Goal: Task Accomplishment & Management: Manage account settings

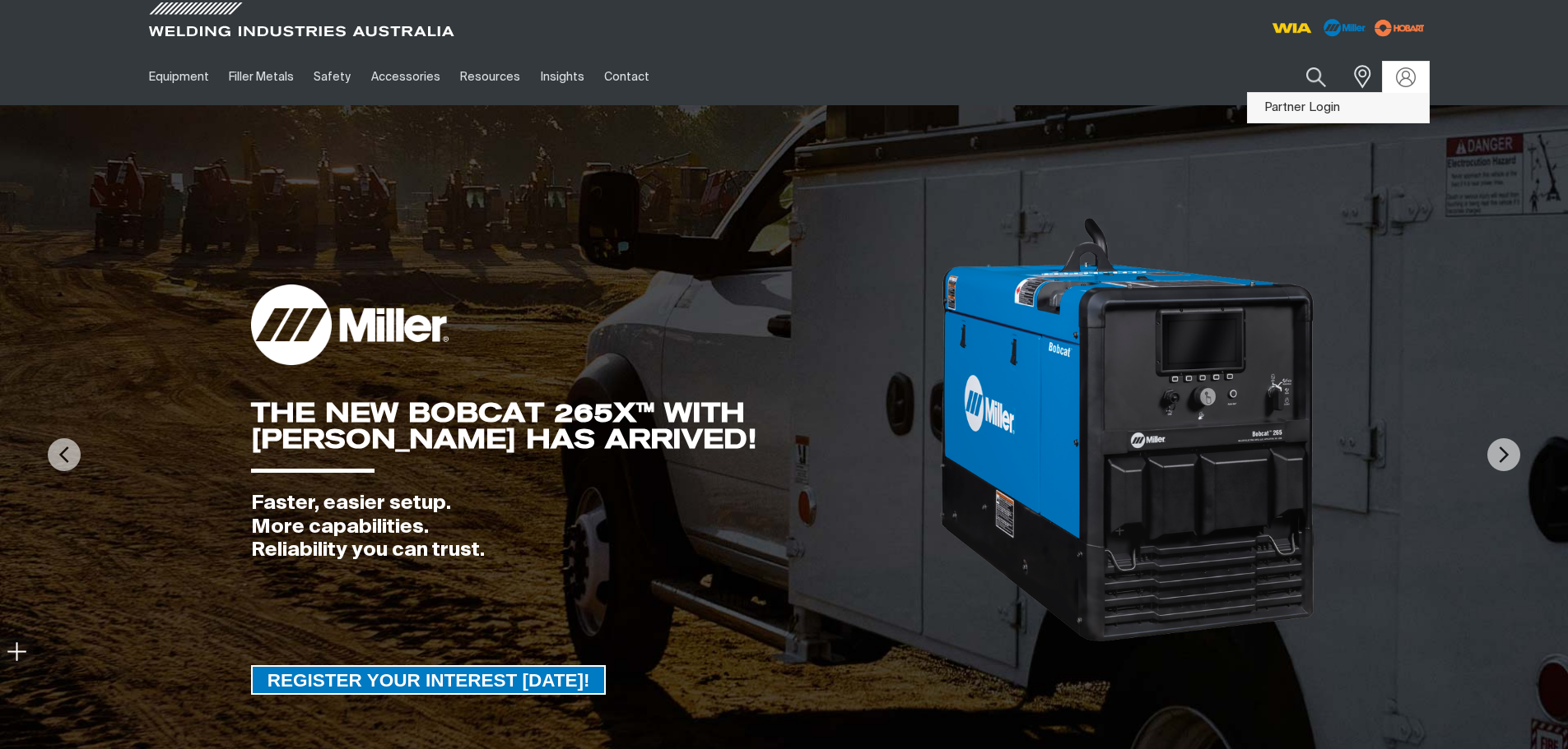
click at [1284, 103] on link "Partner Login" at bounding box center [1338, 108] width 181 height 31
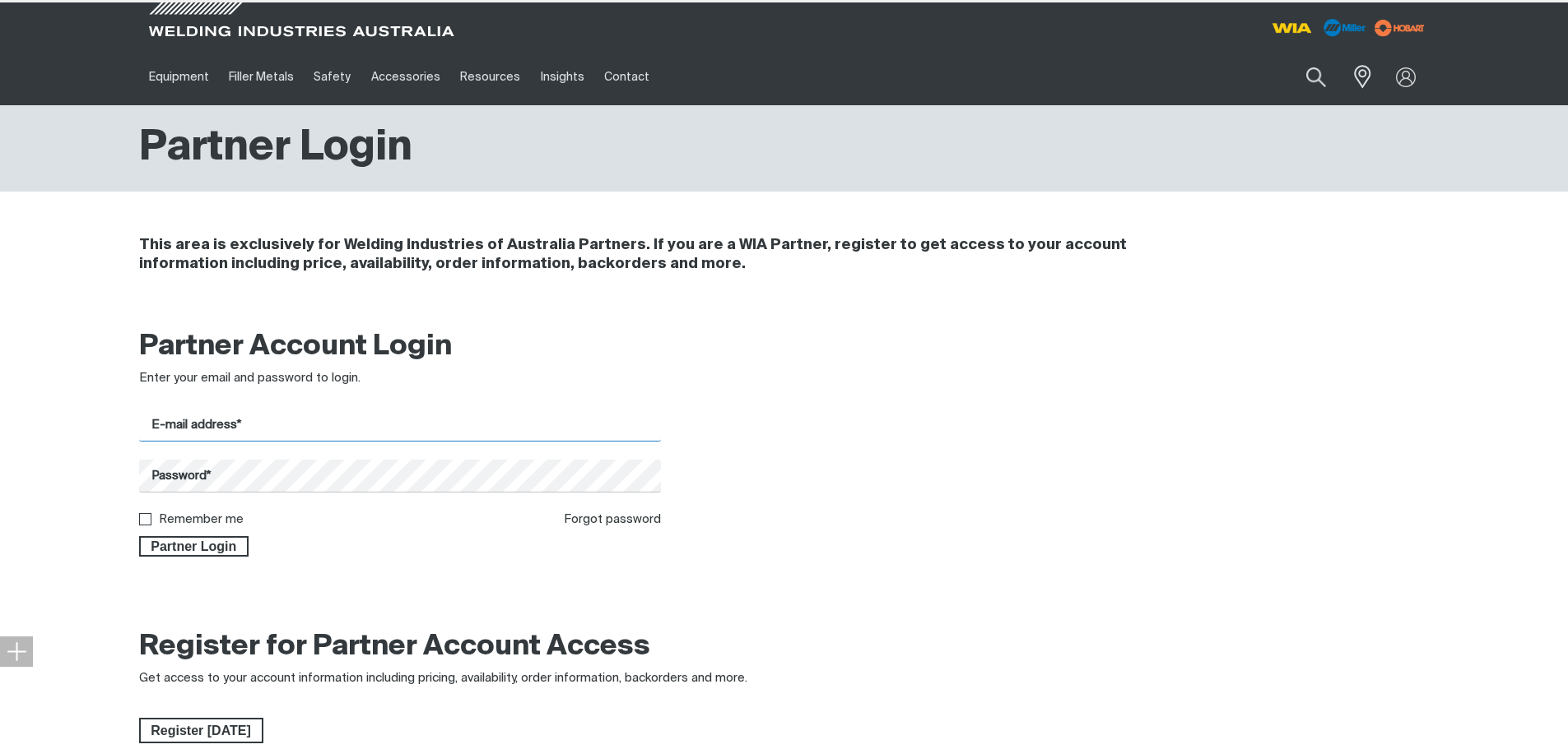
type input "[PERSON_NAME][EMAIL_ADDRESS][PERSON_NAME][DOMAIN_NAME]"
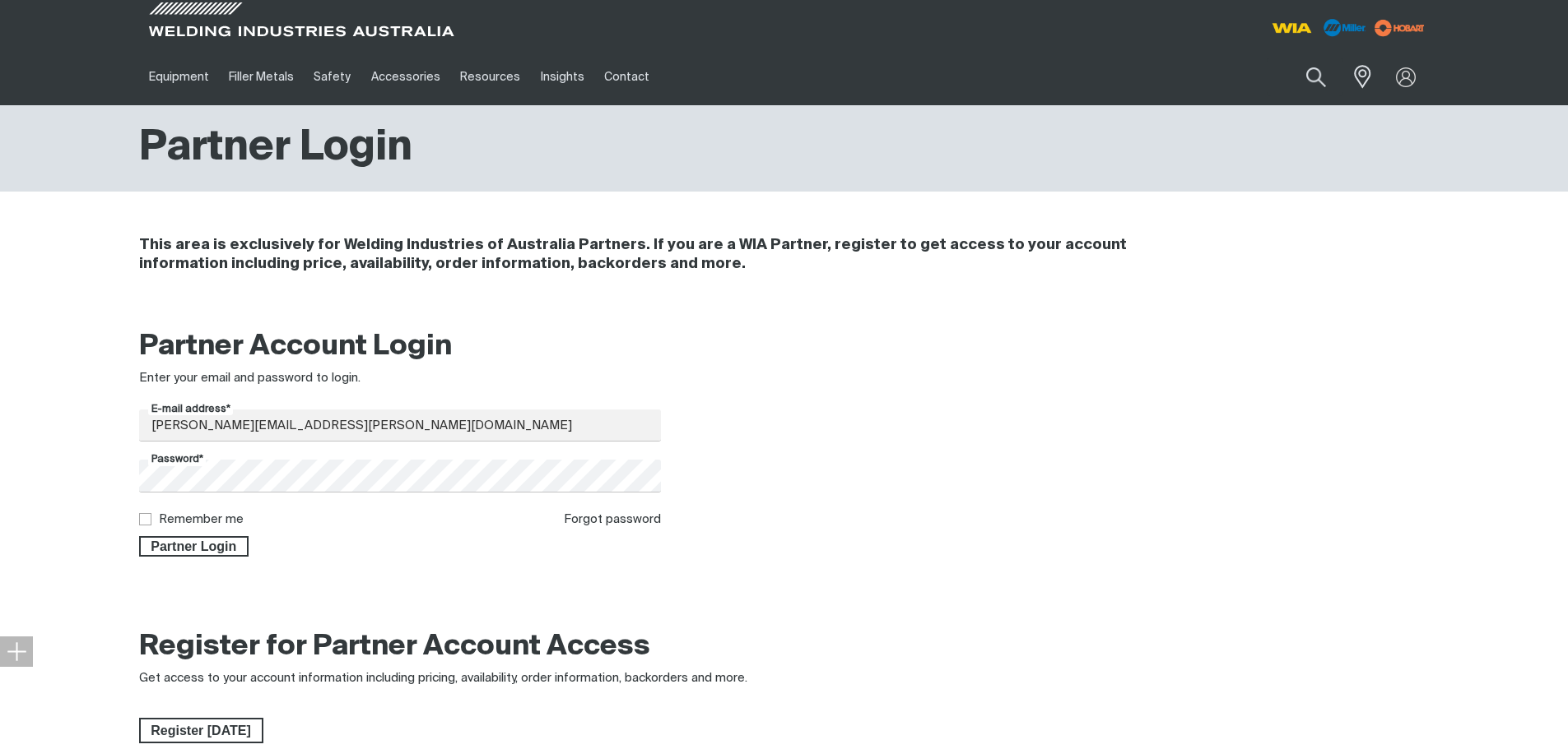
click at [147, 518] on input "Remember me" at bounding box center [144, 518] width 11 height 11
checkbox input "true"
click at [172, 547] on span "Partner Login" at bounding box center [195, 548] width 107 height 22
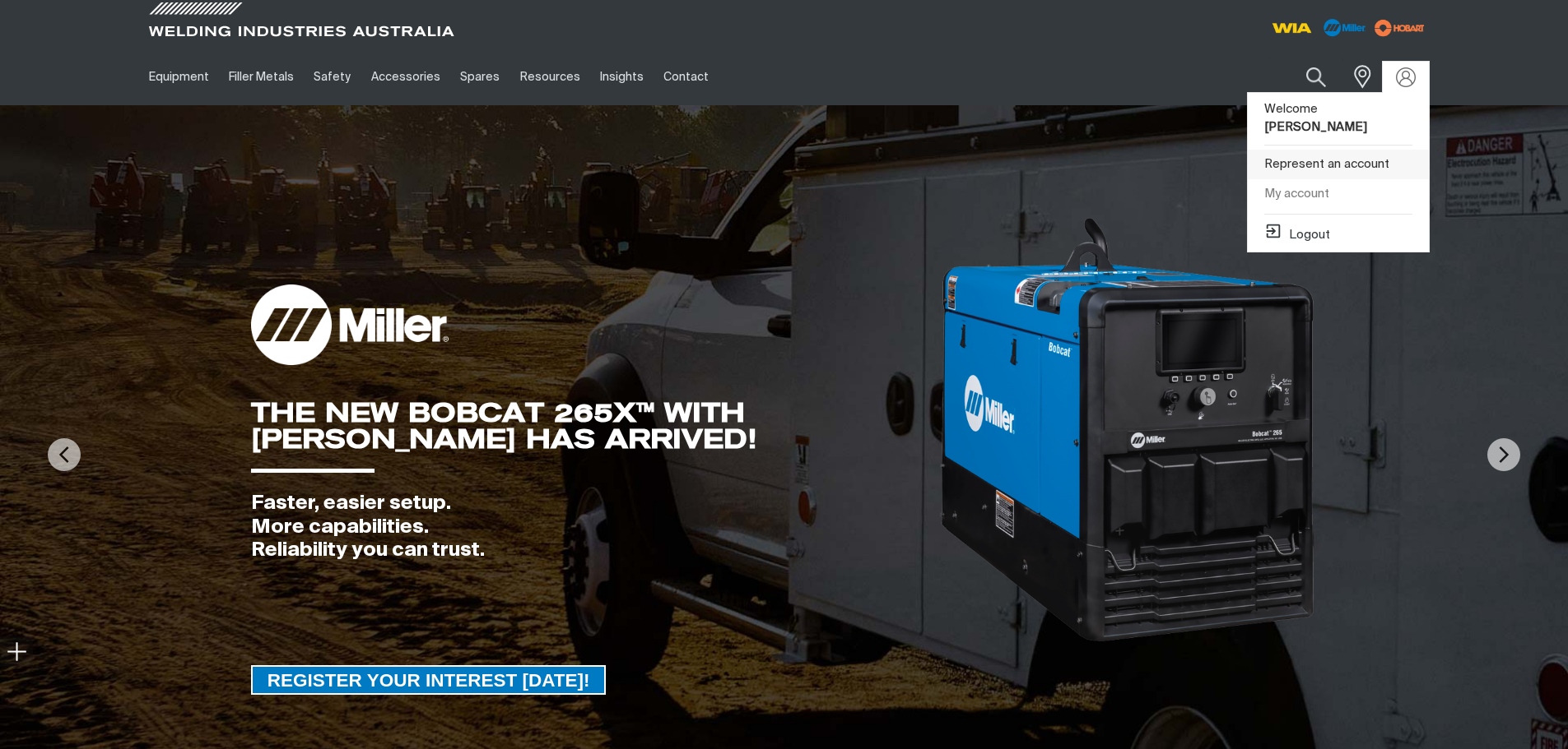
click at [1338, 150] on link "Represent an account" at bounding box center [1338, 165] width 181 height 31
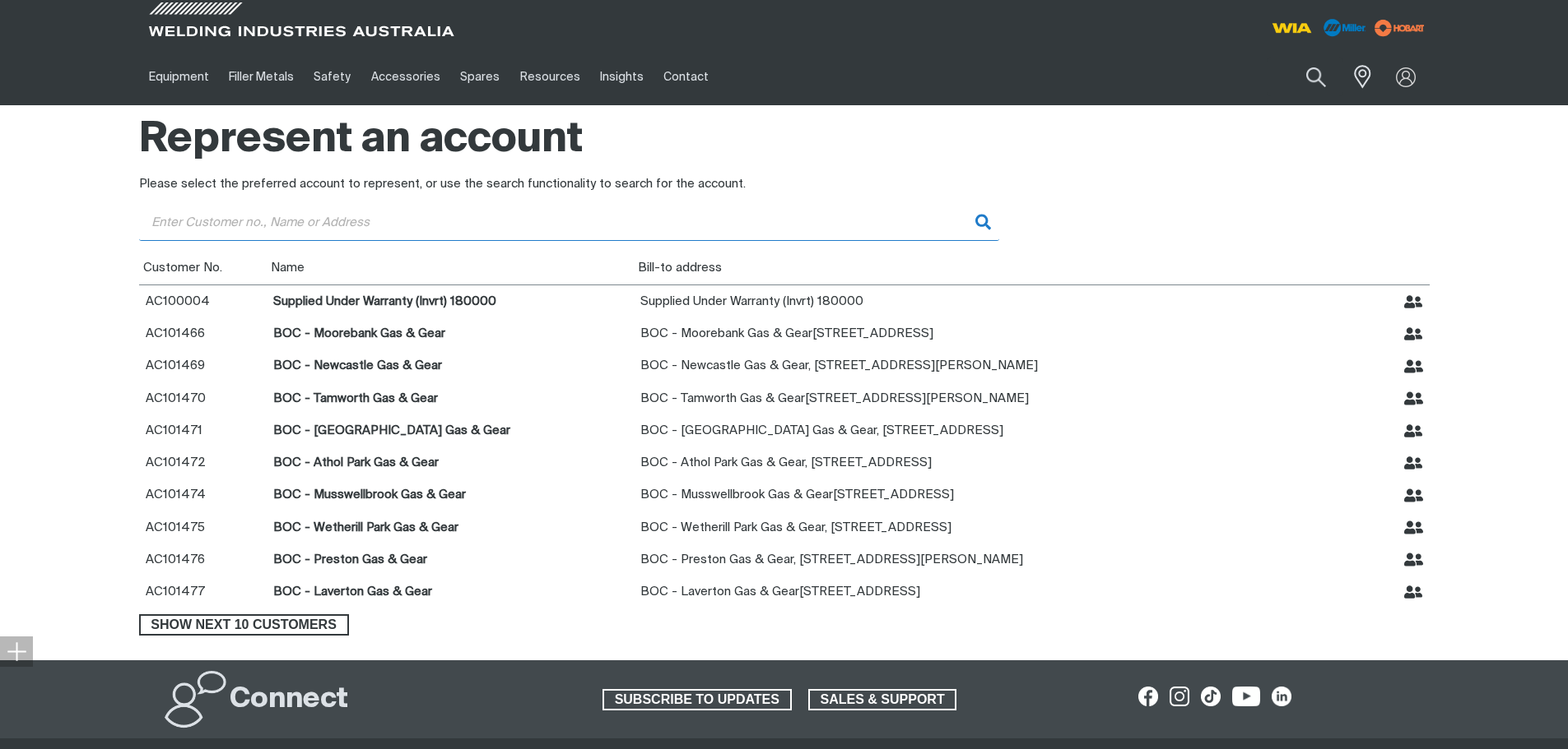
click at [430, 216] on input "Customer" at bounding box center [569, 222] width 860 height 37
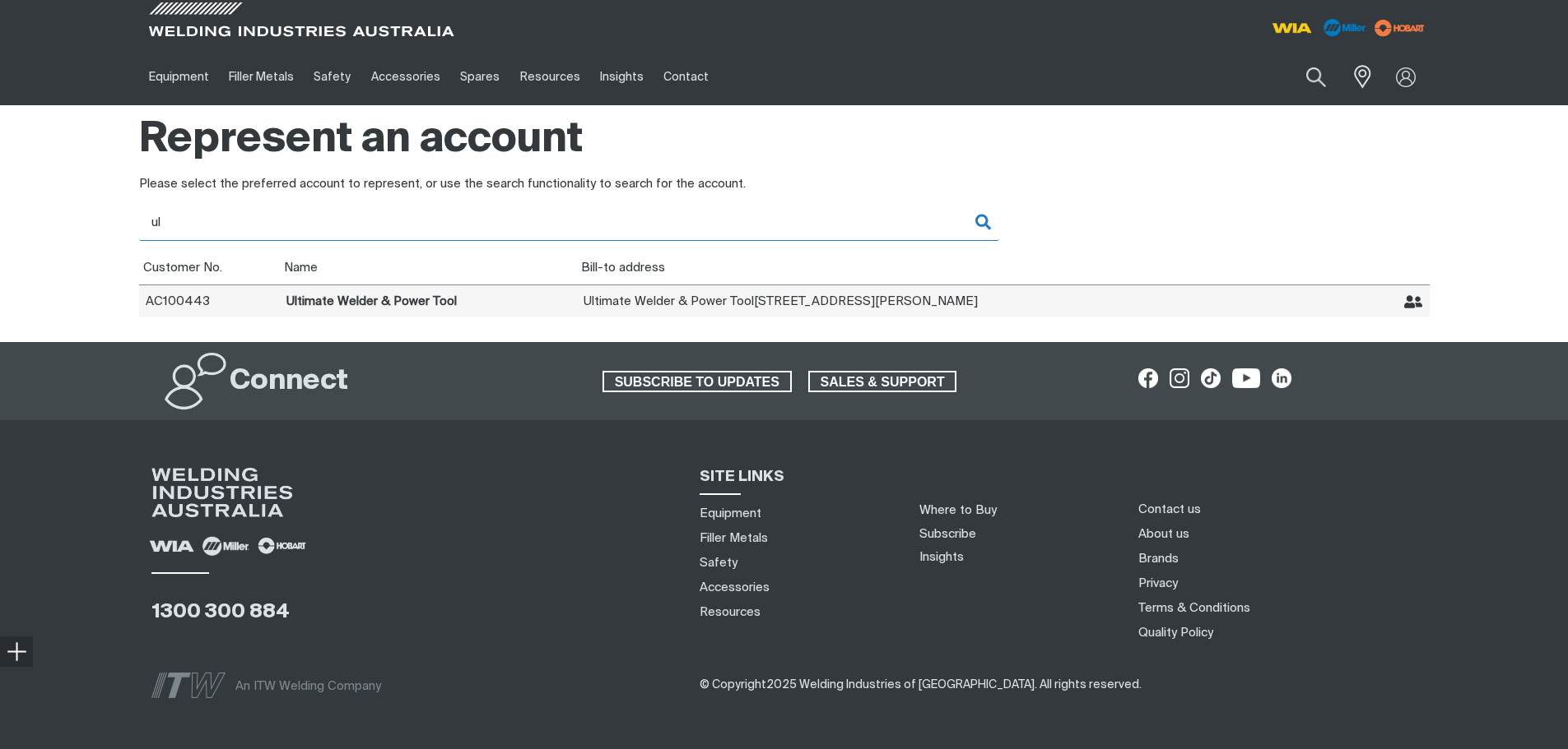
type input "ul"
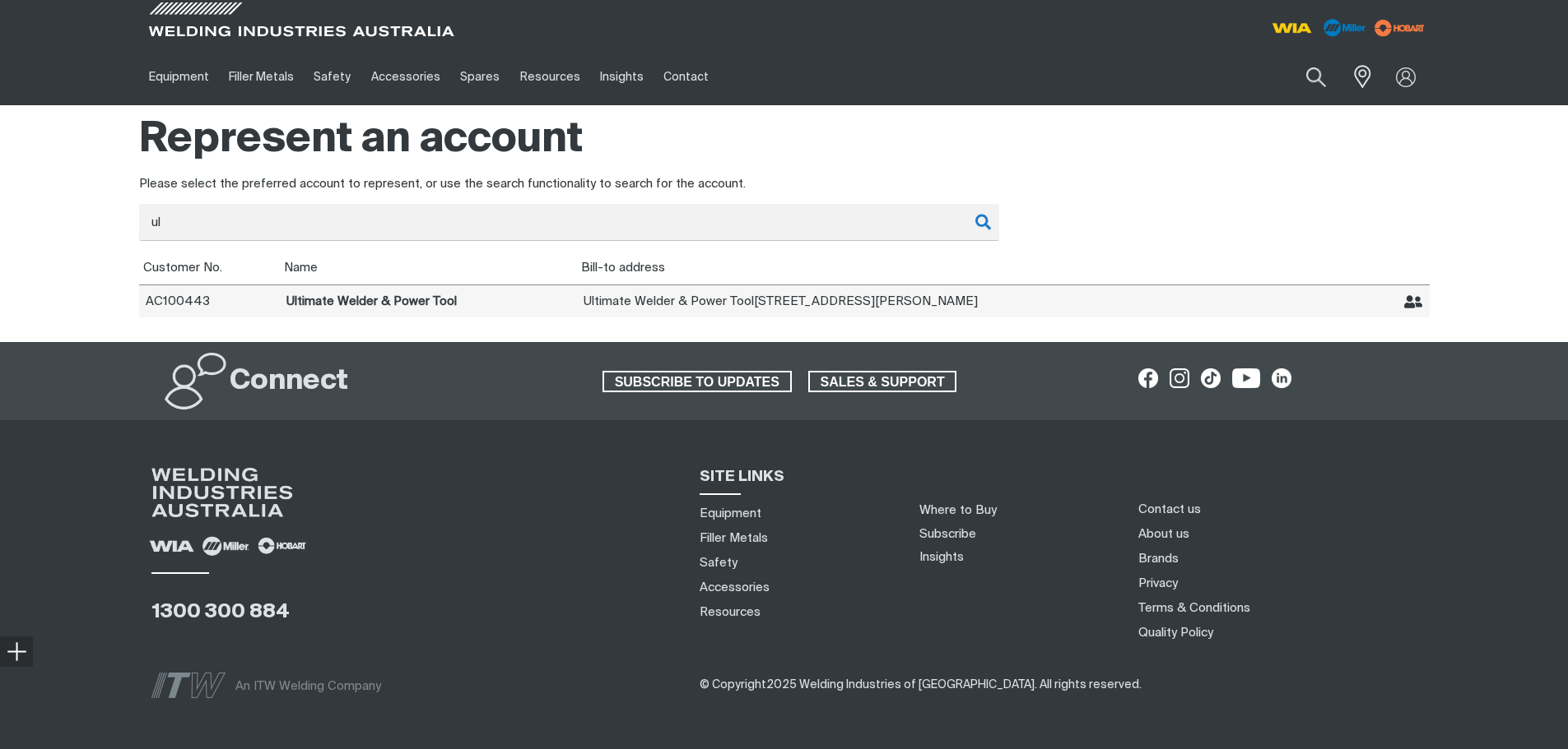
click at [441, 297] on td "Ultimate Welder & Power Tool" at bounding box center [428, 301] width 297 height 33
click at [310, 298] on td "Ultimate Welder & Power Tool" at bounding box center [428, 301] width 297 height 33
click at [670, 306] on span "Ultimate Welder & Power Tool" at bounding box center [669, 302] width 171 height 12
click at [383, 265] on th "Name" at bounding box center [428, 268] width 297 height 35
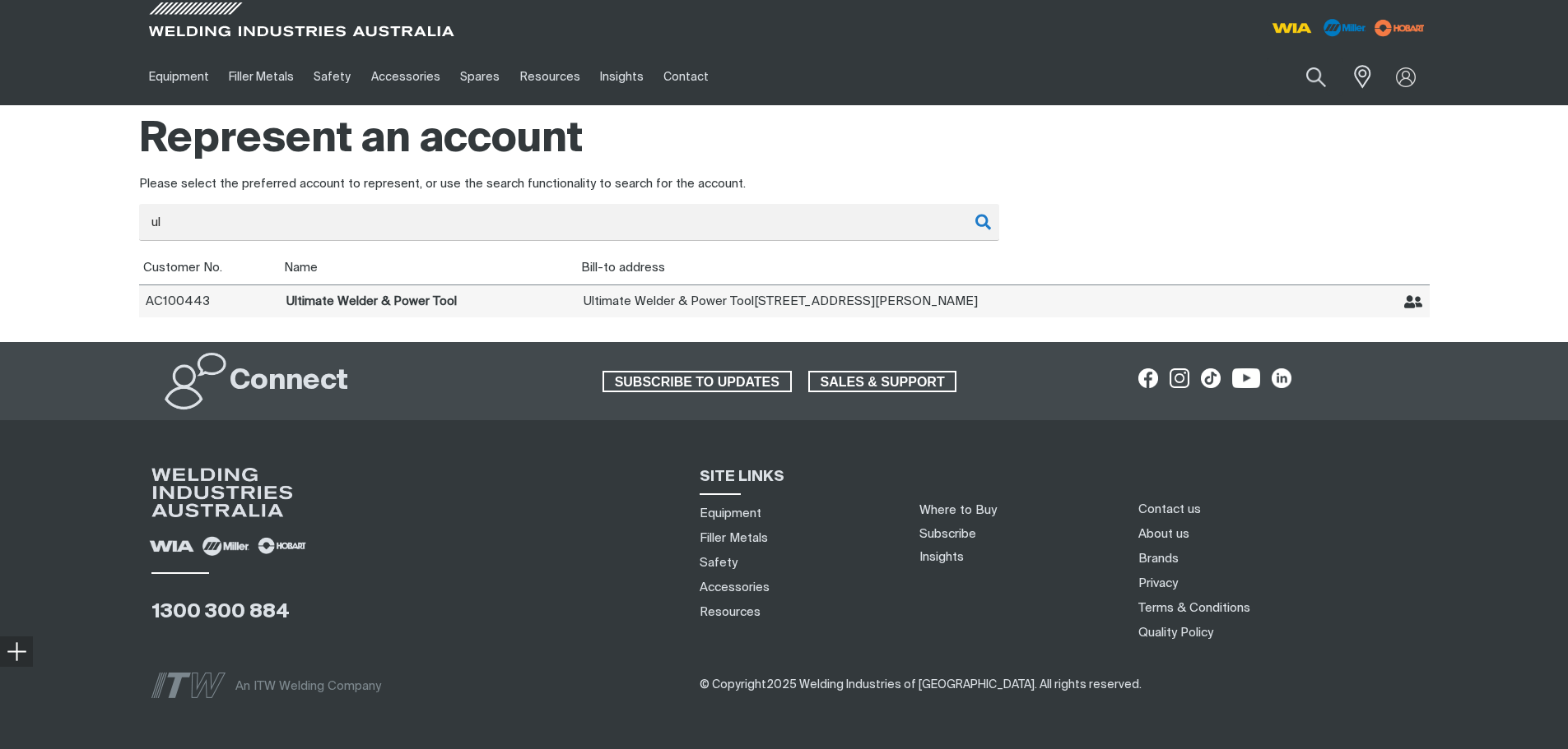
click at [342, 301] on td "Ultimate Welder & Power Tool" at bounding box center [428, 301] width 297 height 33
click at [193, 292] on td "AC100443" at bounding box center [209, 301] width 141 height 33
click at [186, 298] on td "AC100443" at bounding box center [209, 301] width 141 height 33
click at [336, 305] on td "Ultimate Welder & Power Tool" at bounding box center [428, 301] width 297 height 33
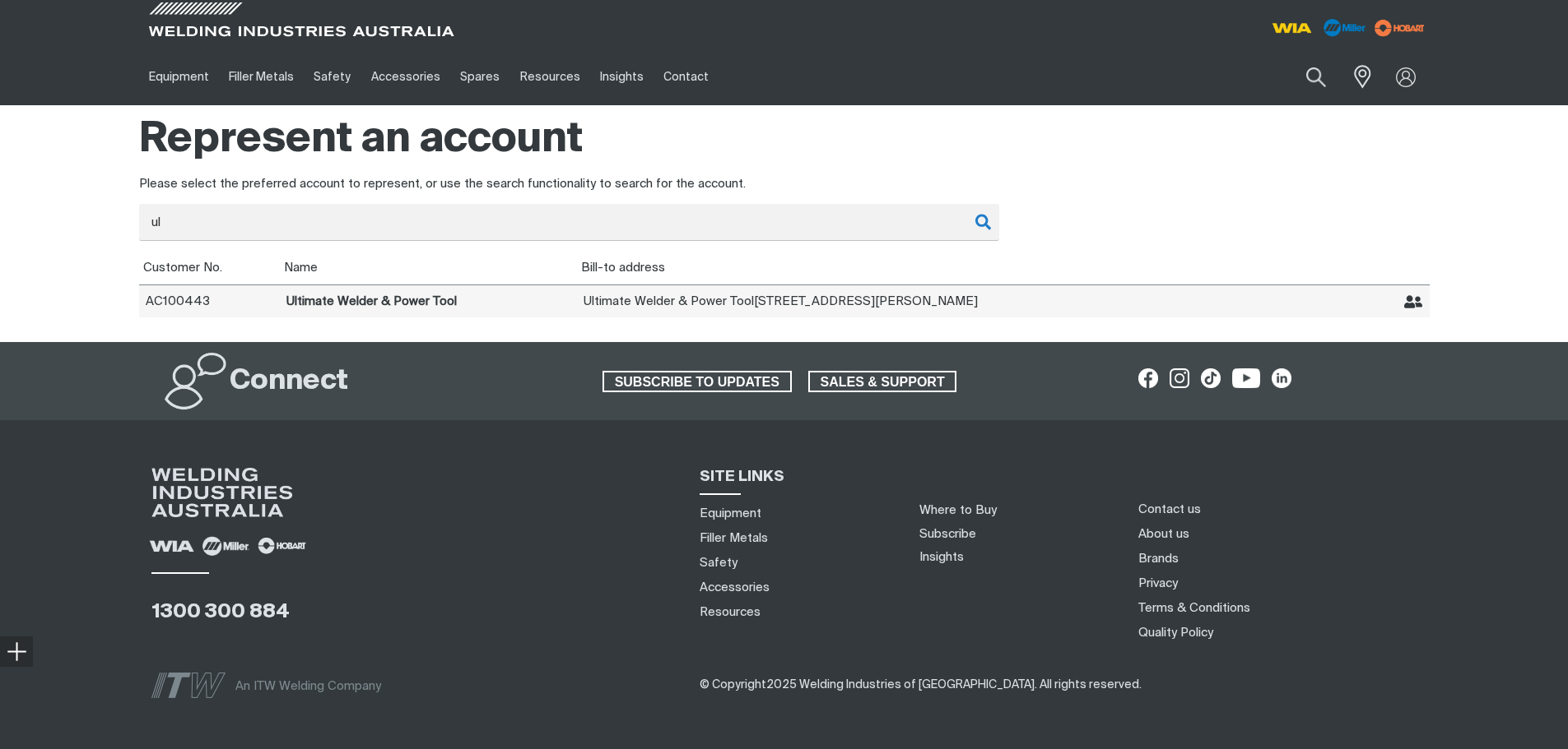
click at [1415, 297] on icon "Represent Ultimate Welder & Power Tool" at bounding box center [1413, 302] width 19 height 19
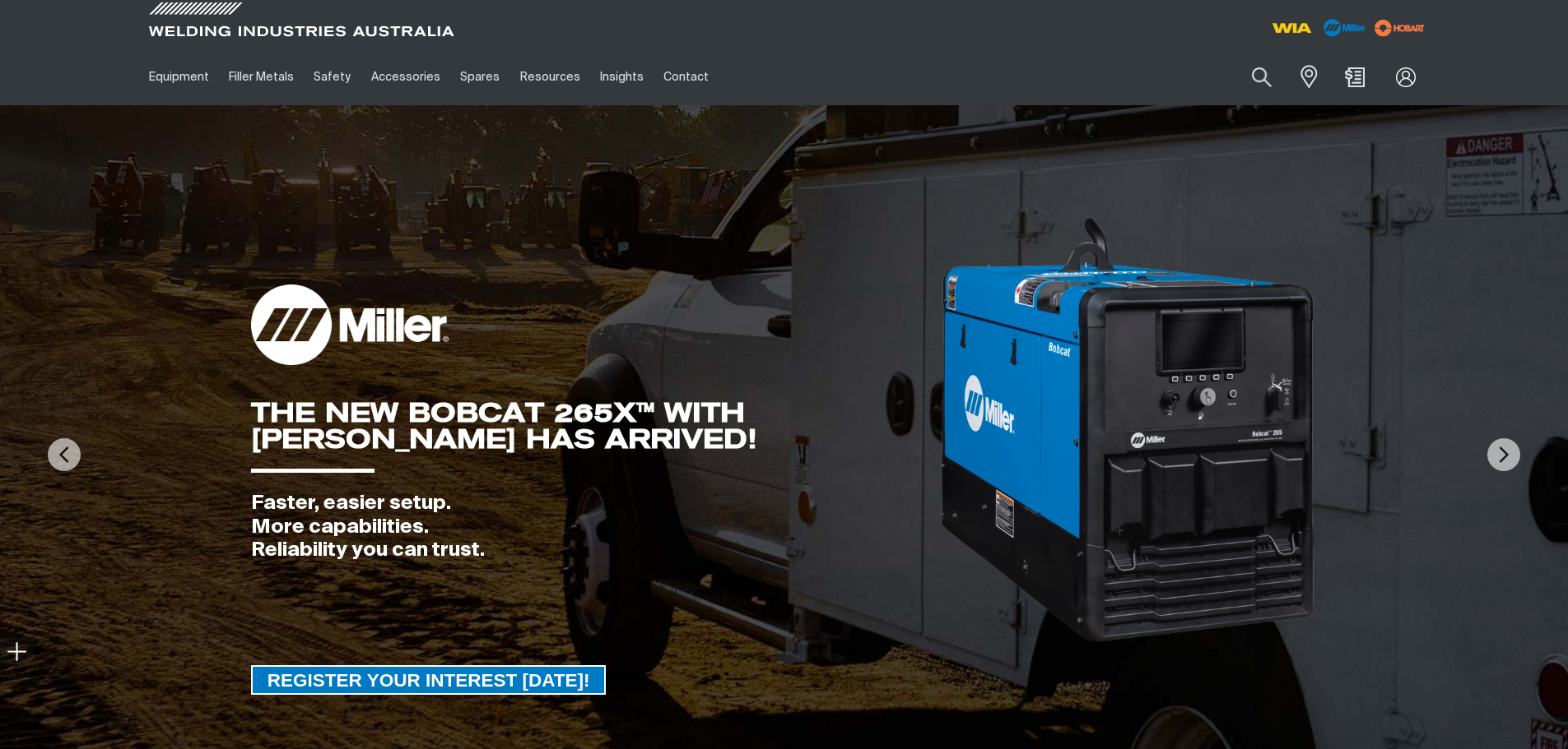
click at [803, 253] on div "THE NEW BOBCAT 265X™ WITH ARCREACH HAS ARRIVED! Faster, easier setup. More capa…" at bounding box center [784, 433] width 1066 height 435
click at [470, 76] on link "Spares" at bounding box center [480, 76] width 60 height 57
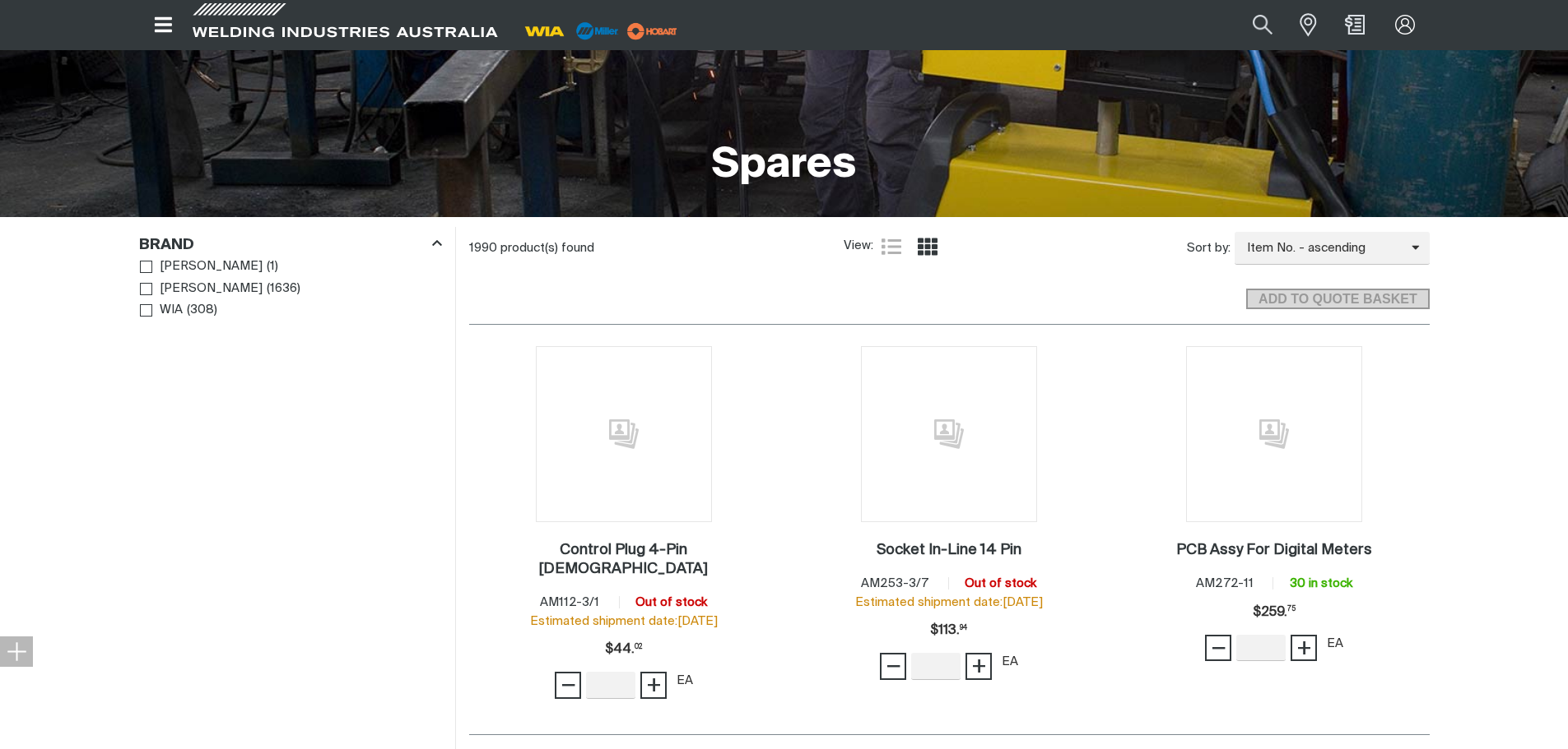
scroll to position [329, 0]
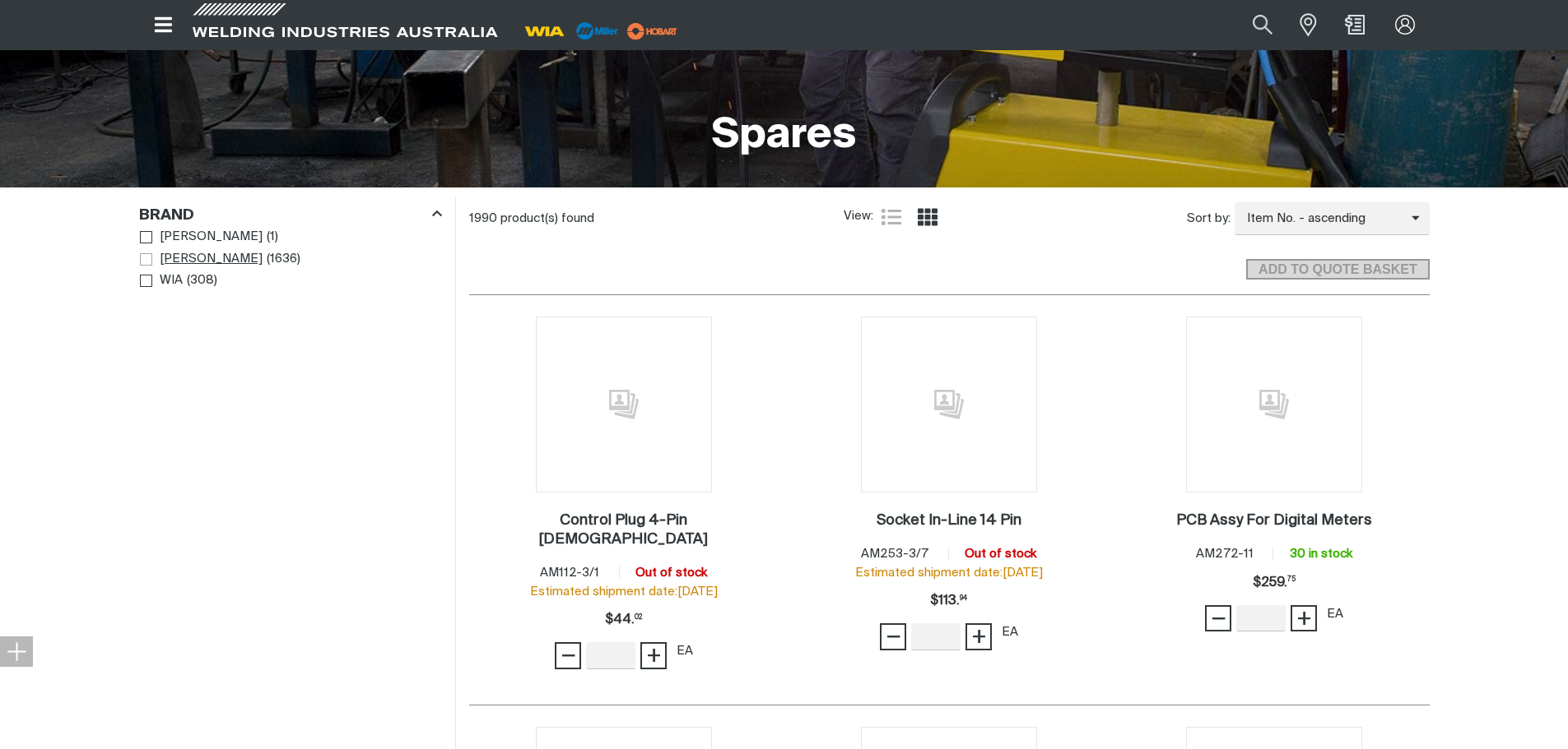
click at [171, 254] on span "Miller" at bounding box center [211, 259] width 103 height 19
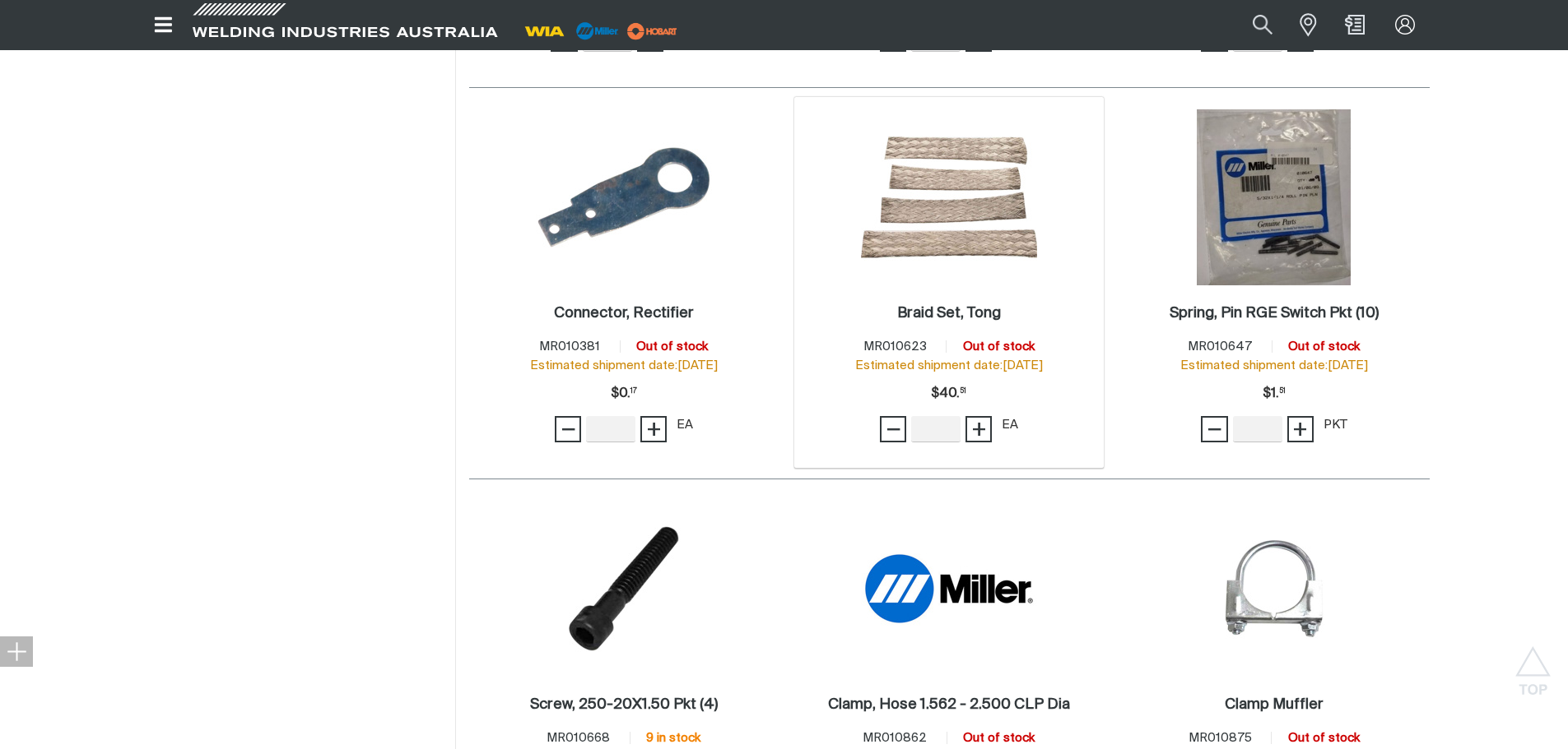
scroll to position [1892, 0]
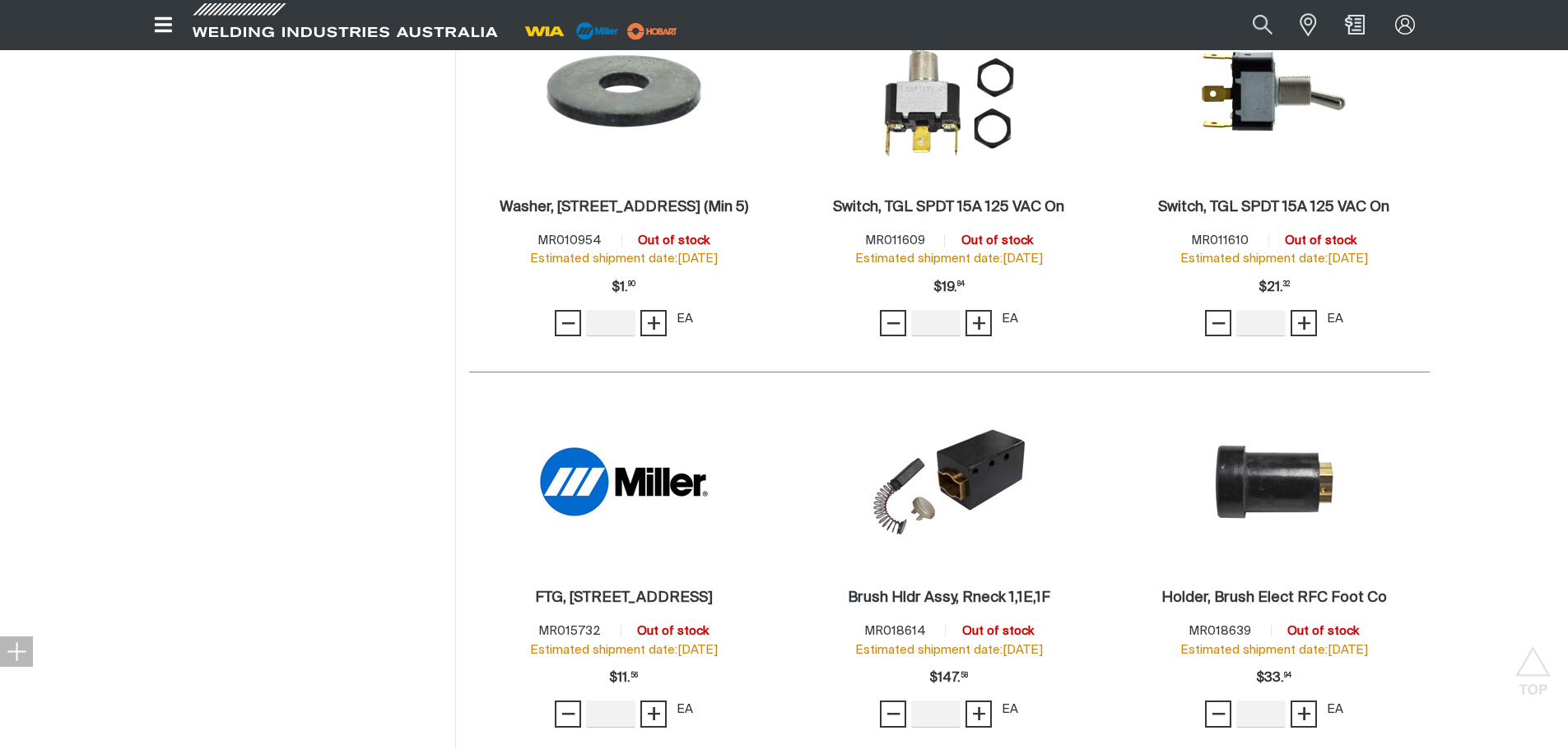
scroll to position [2879, 0]
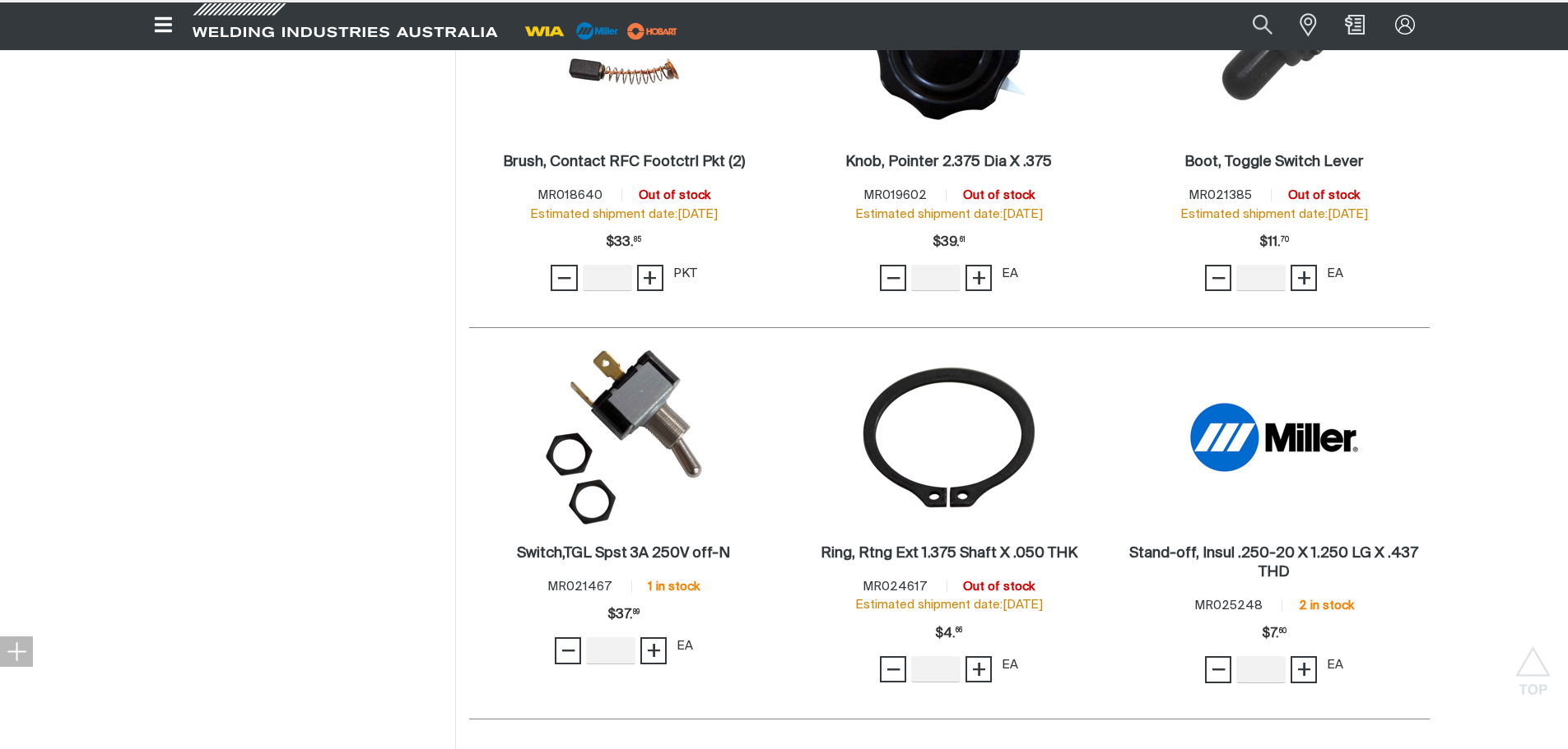
scroll to position [3455, 0]
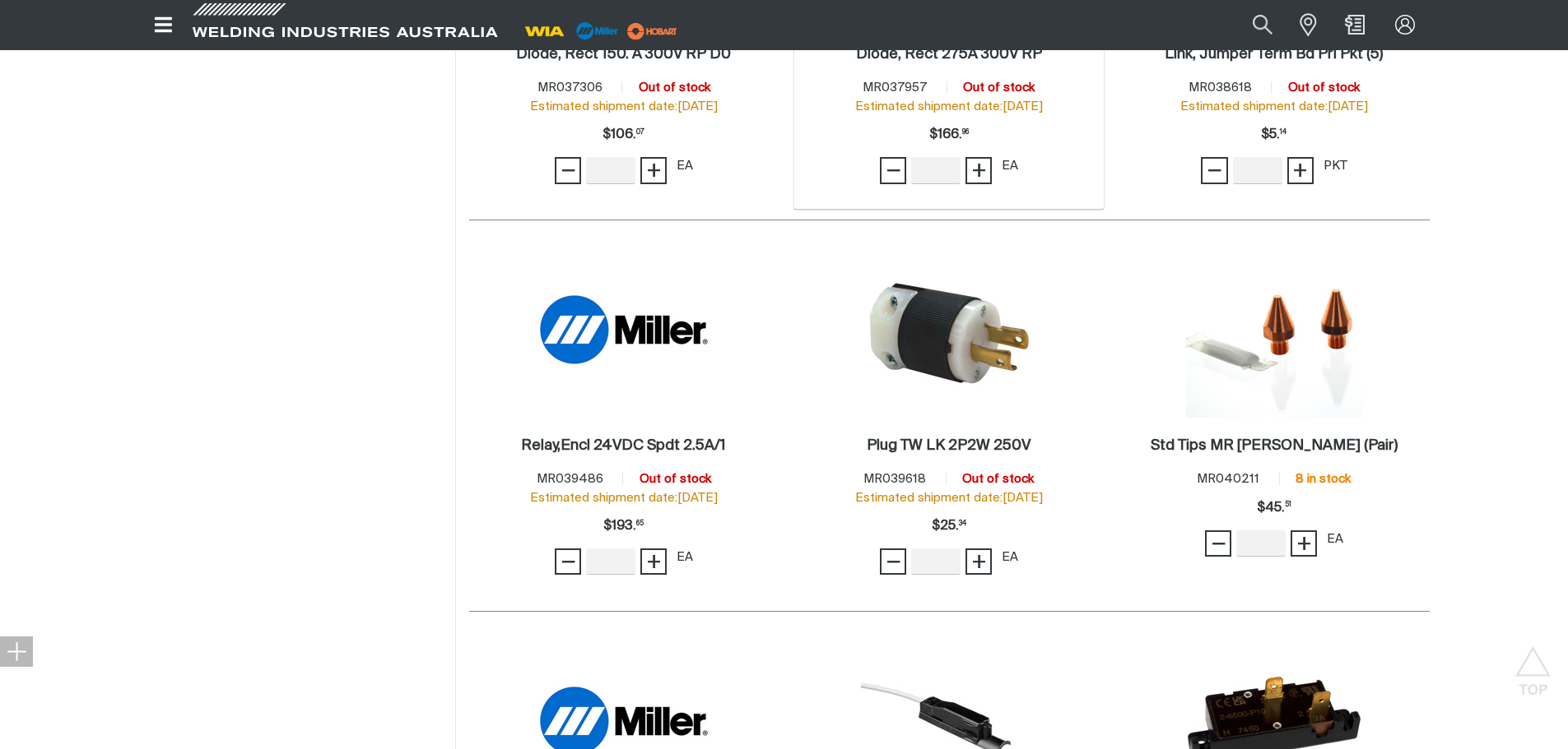
scroll to position [5594, 0]
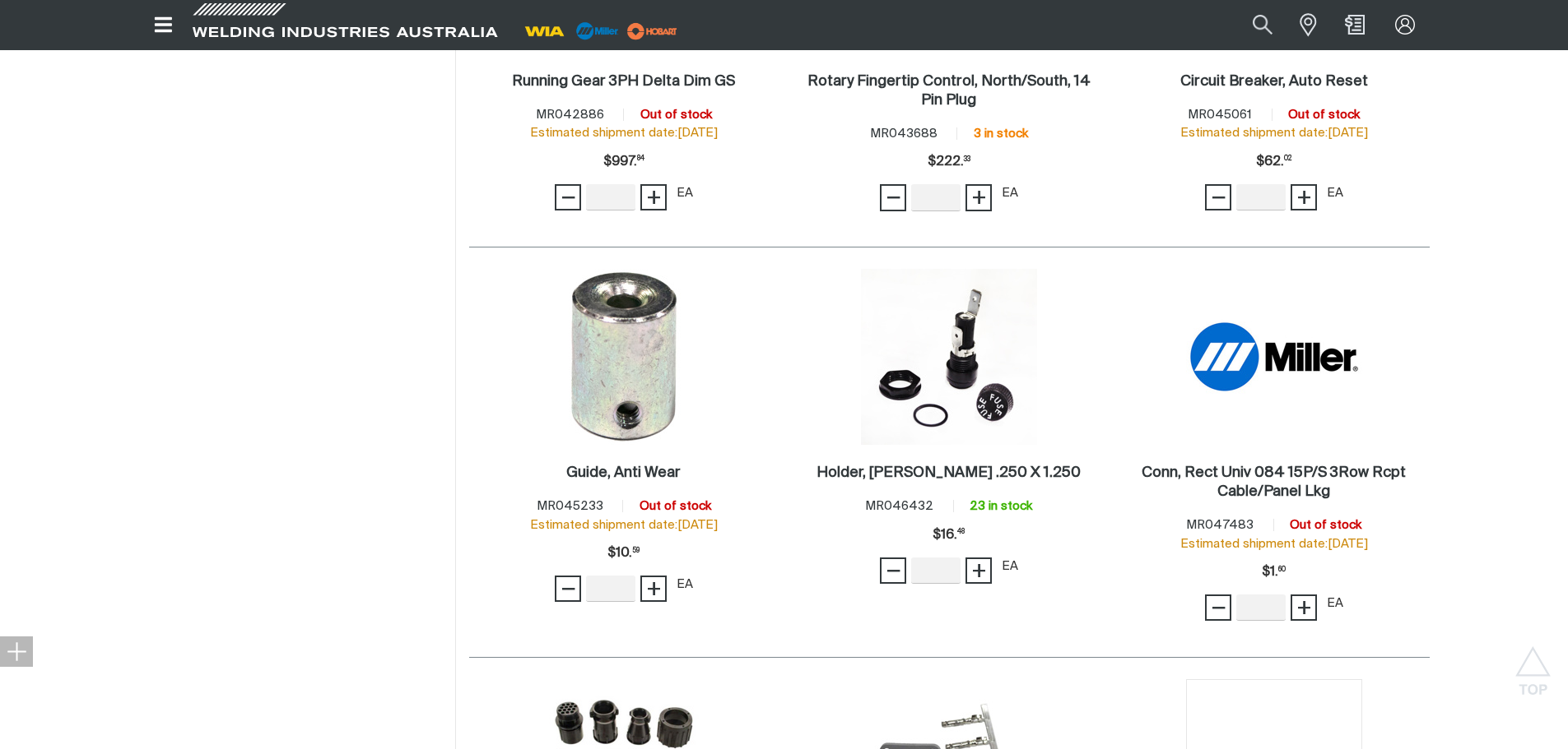
scroll to position [6334, 0]
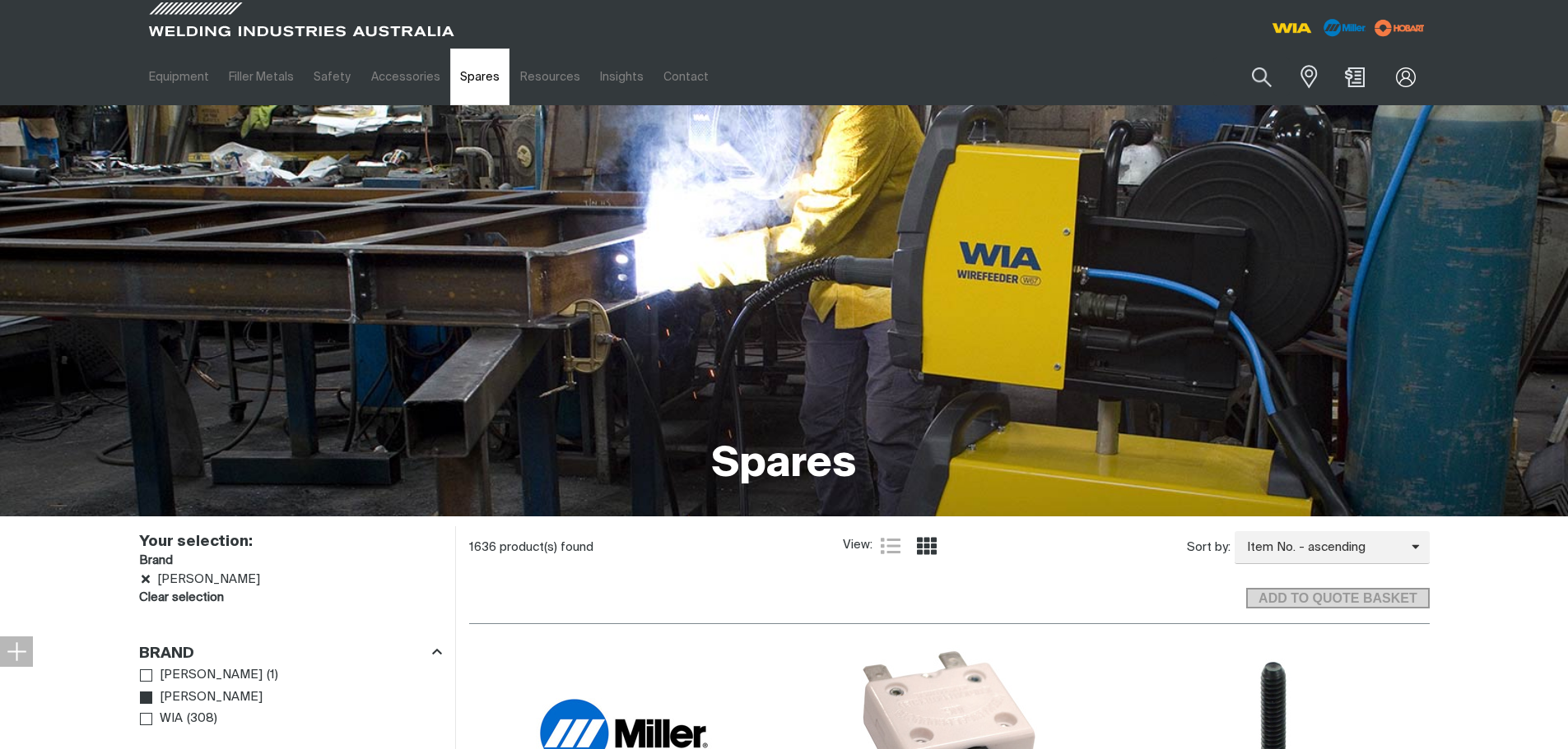
click at [471, 78] on link "Spares" at bounding box center [480, 76] width 60 height 57
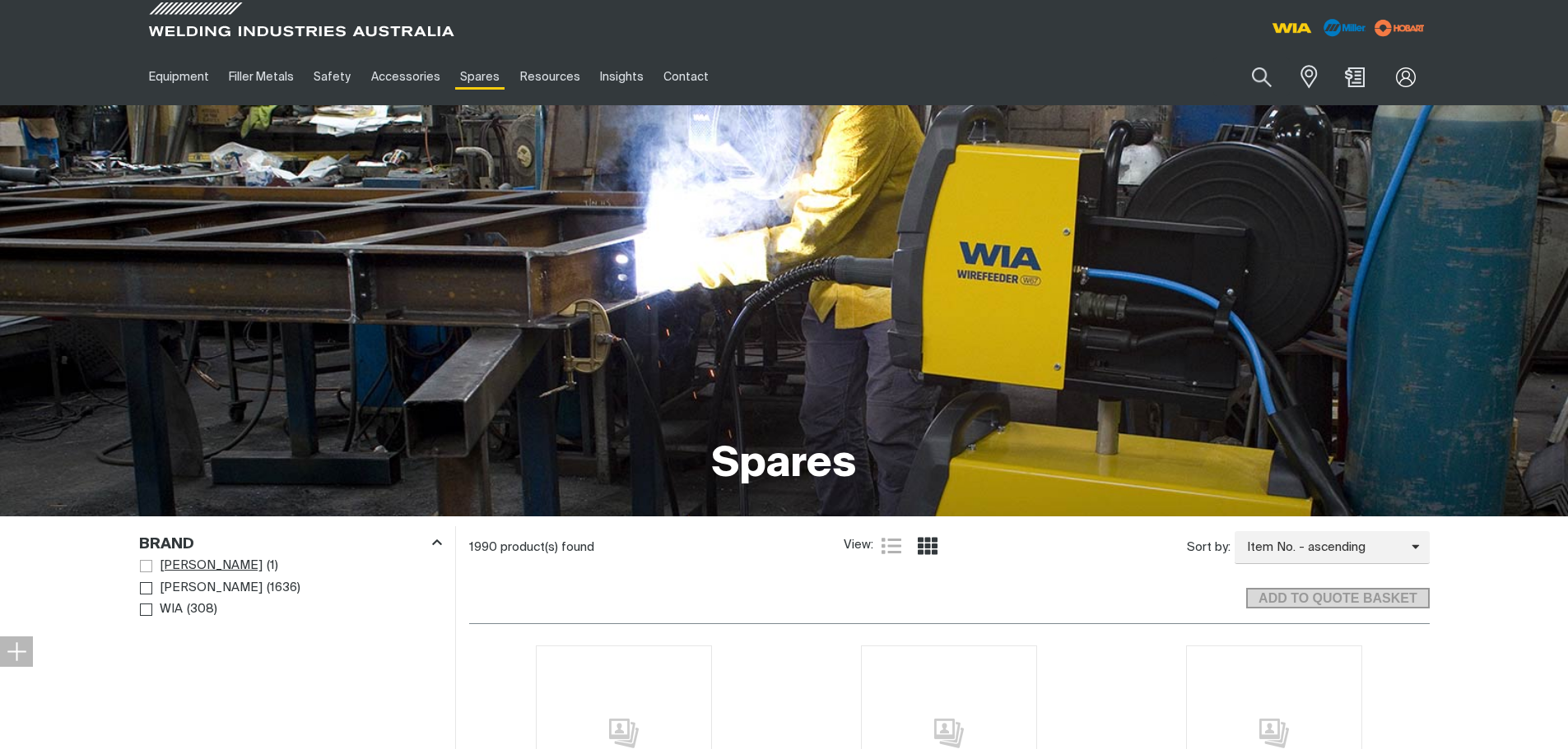
click at [167, 564] on span "Bernard" at bounding box center [211, 565] width 103 height 19
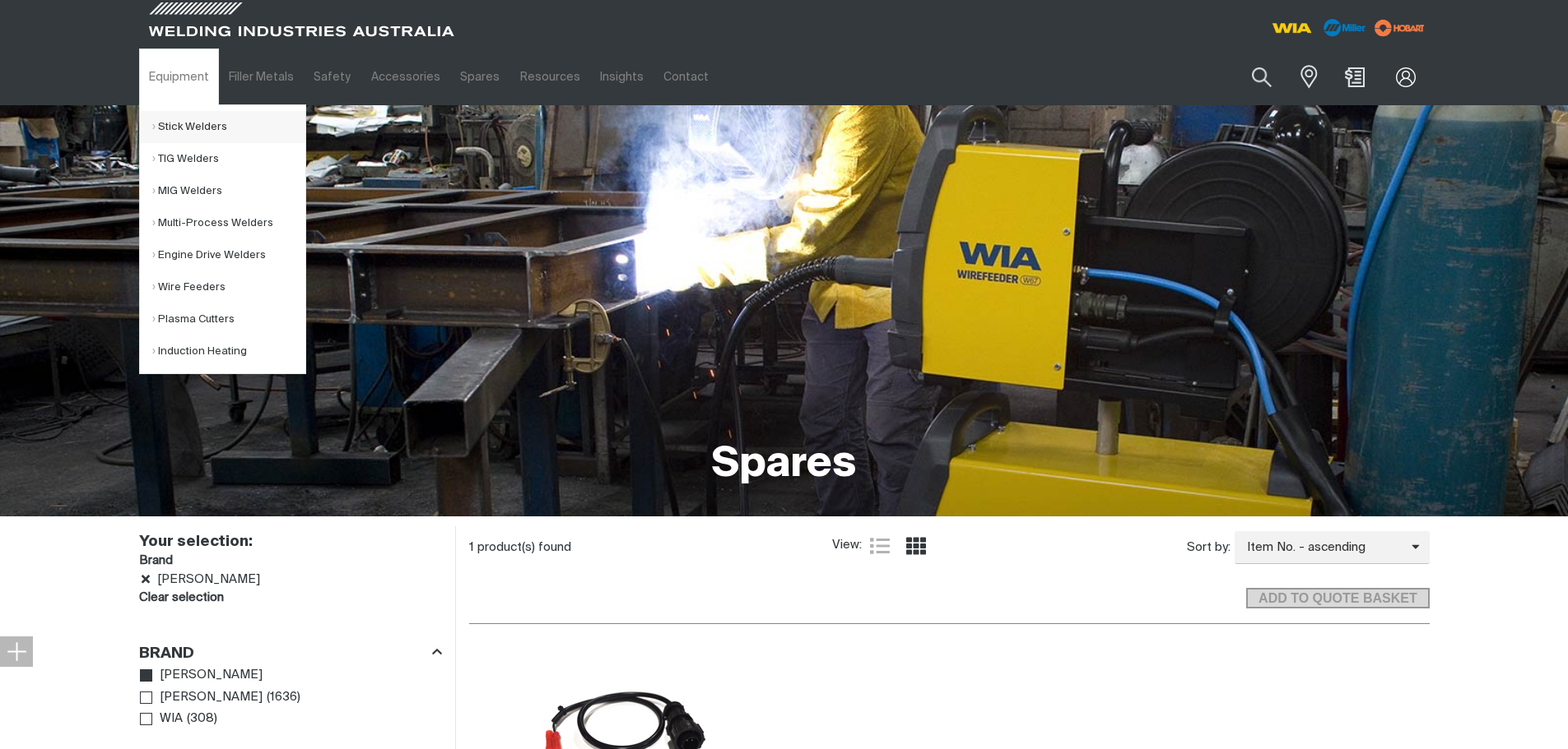
click at [190, 126] on link "Stick Welders" at bounding box center [228, 127] width 153 height 32
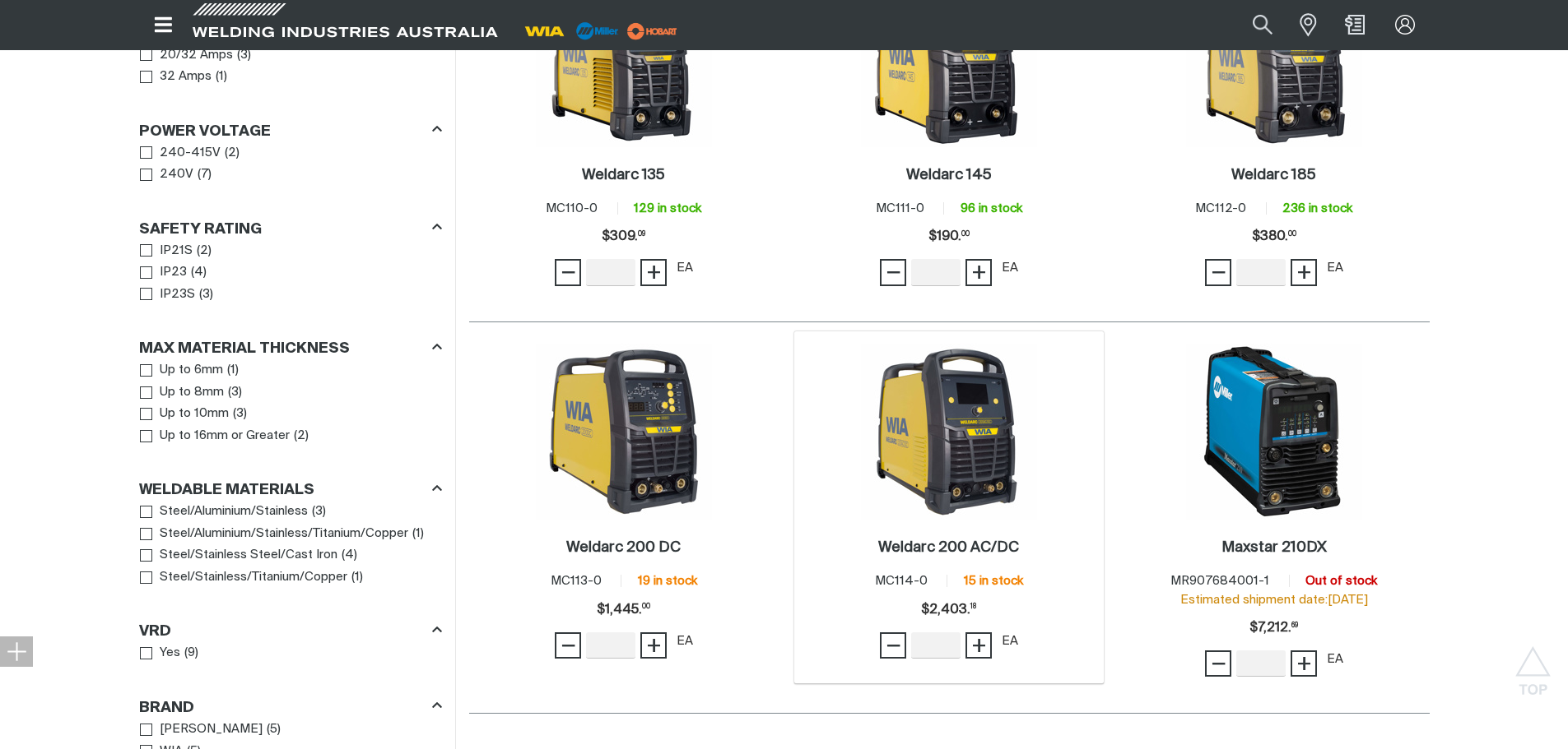
scroll to position [1069, 0]
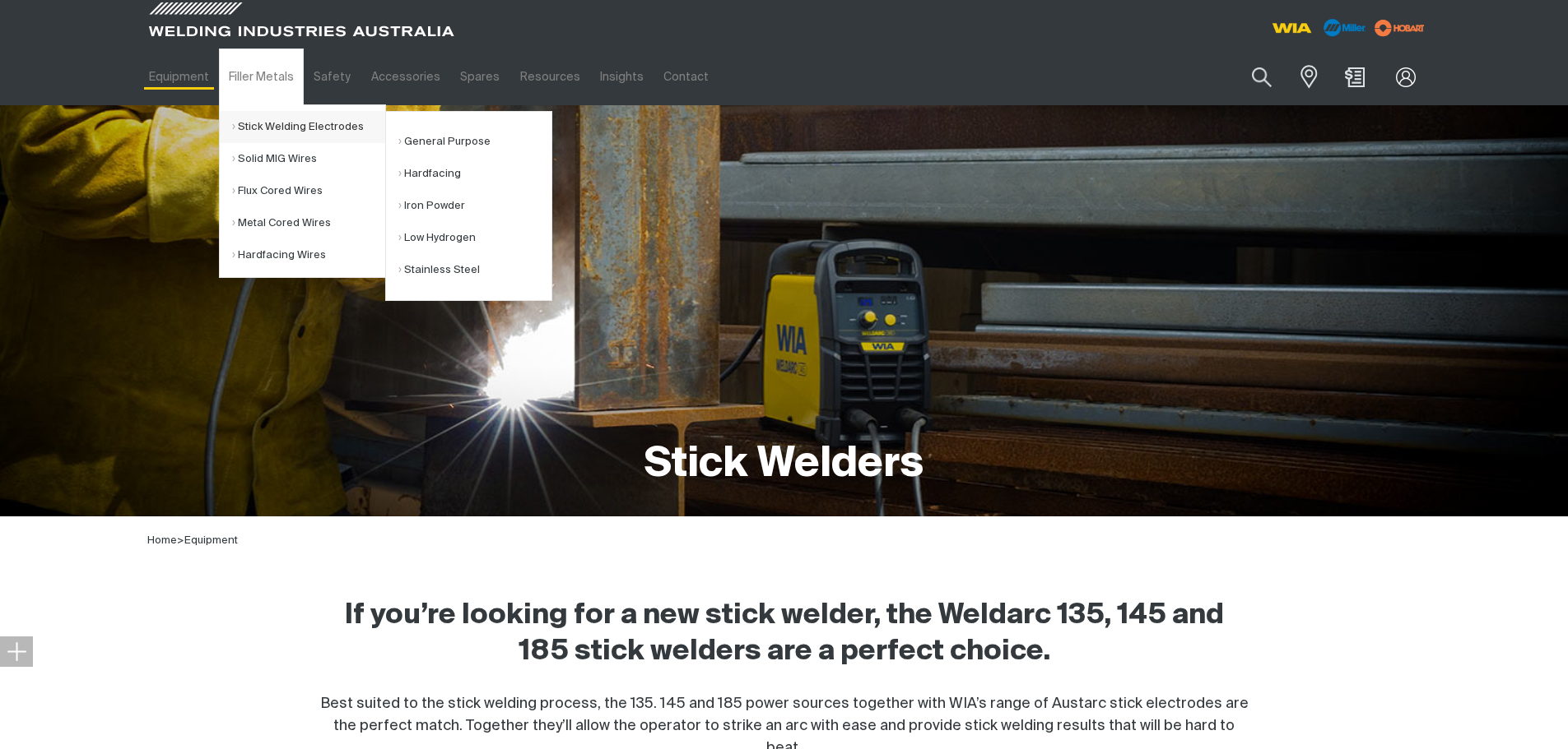
click at [267, 123] on link "Stick Welding Electrodes" at bounding box center [309, 127] width 153 height 32
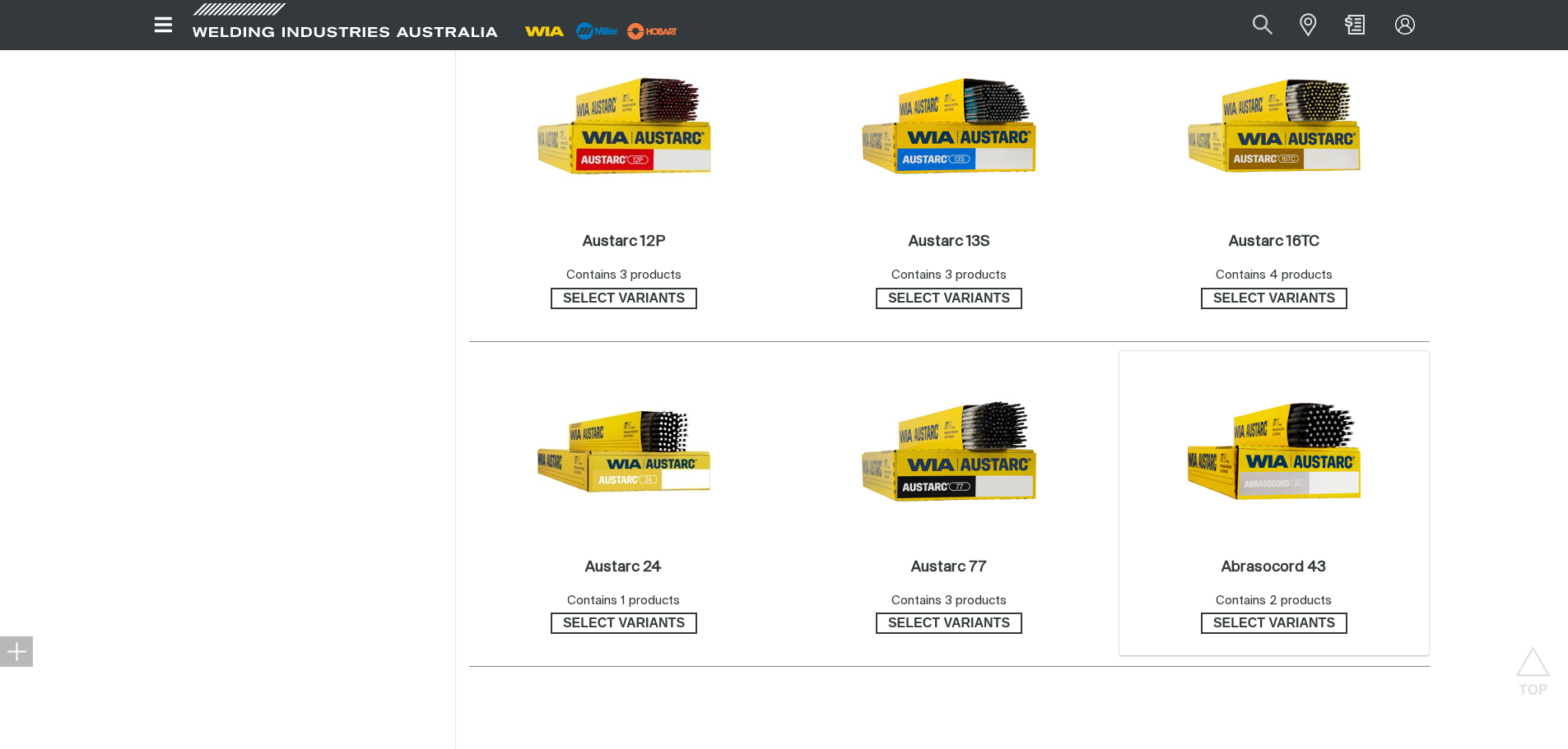
scroll to position [987, 0]
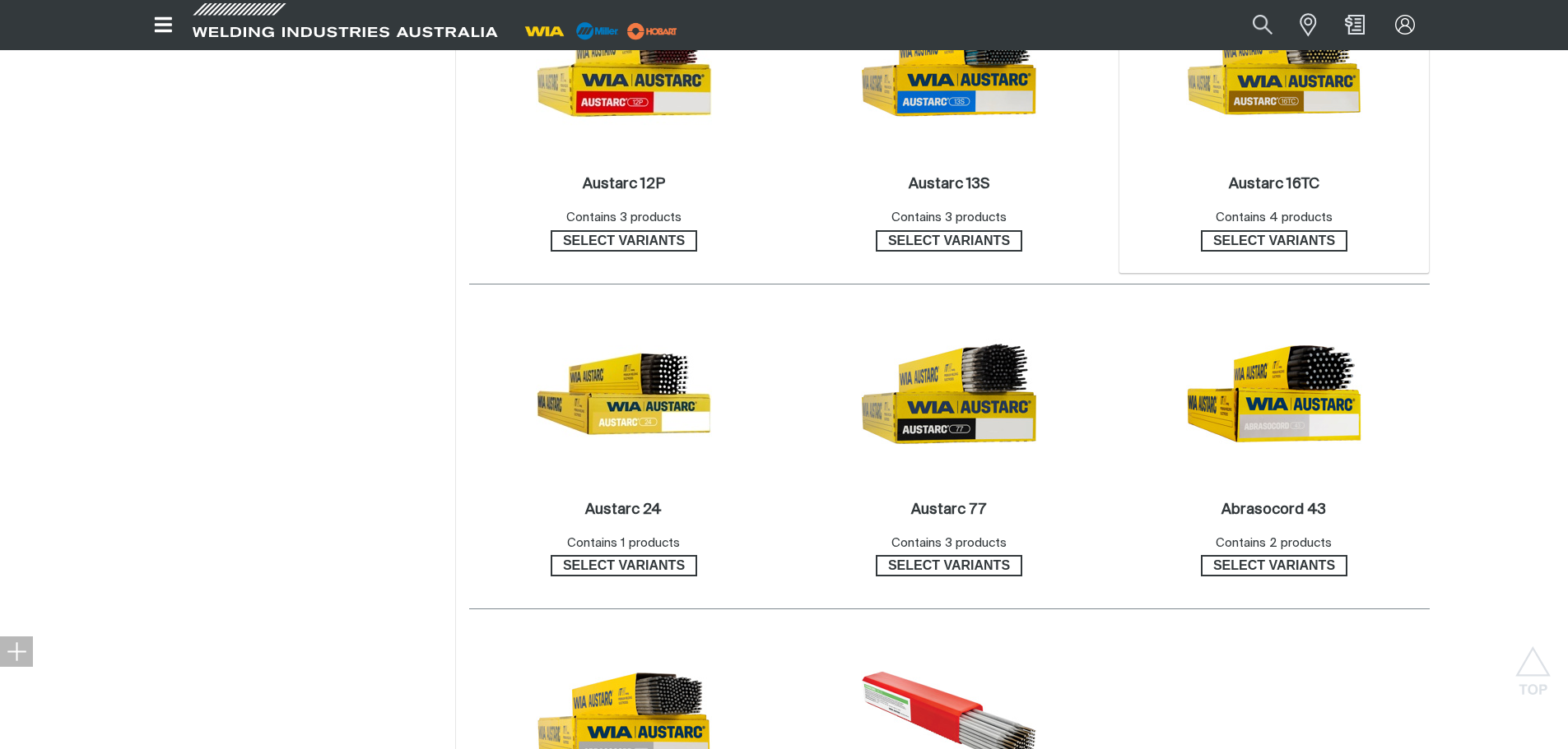
click at [1293, 86] on img at bounding box center [1273, 67] width 176 height 176
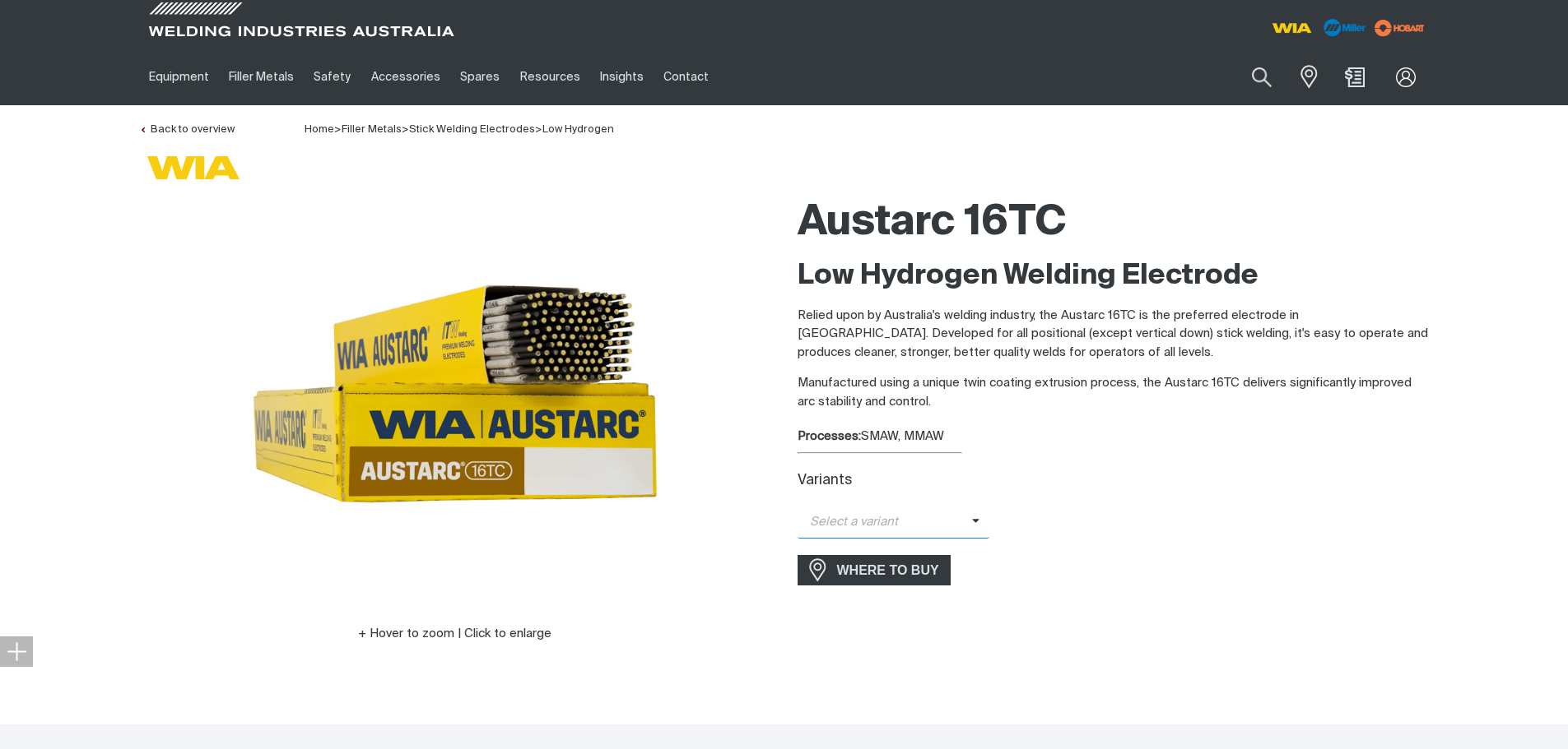
click at [923, 522] on span "Select a variant" at bounding box center [884, 522] width 175 height 19
click at [897, 577] on span "Austarc 16TC - 3.2mm" at bounding box center [893, 575] width 193 height 25
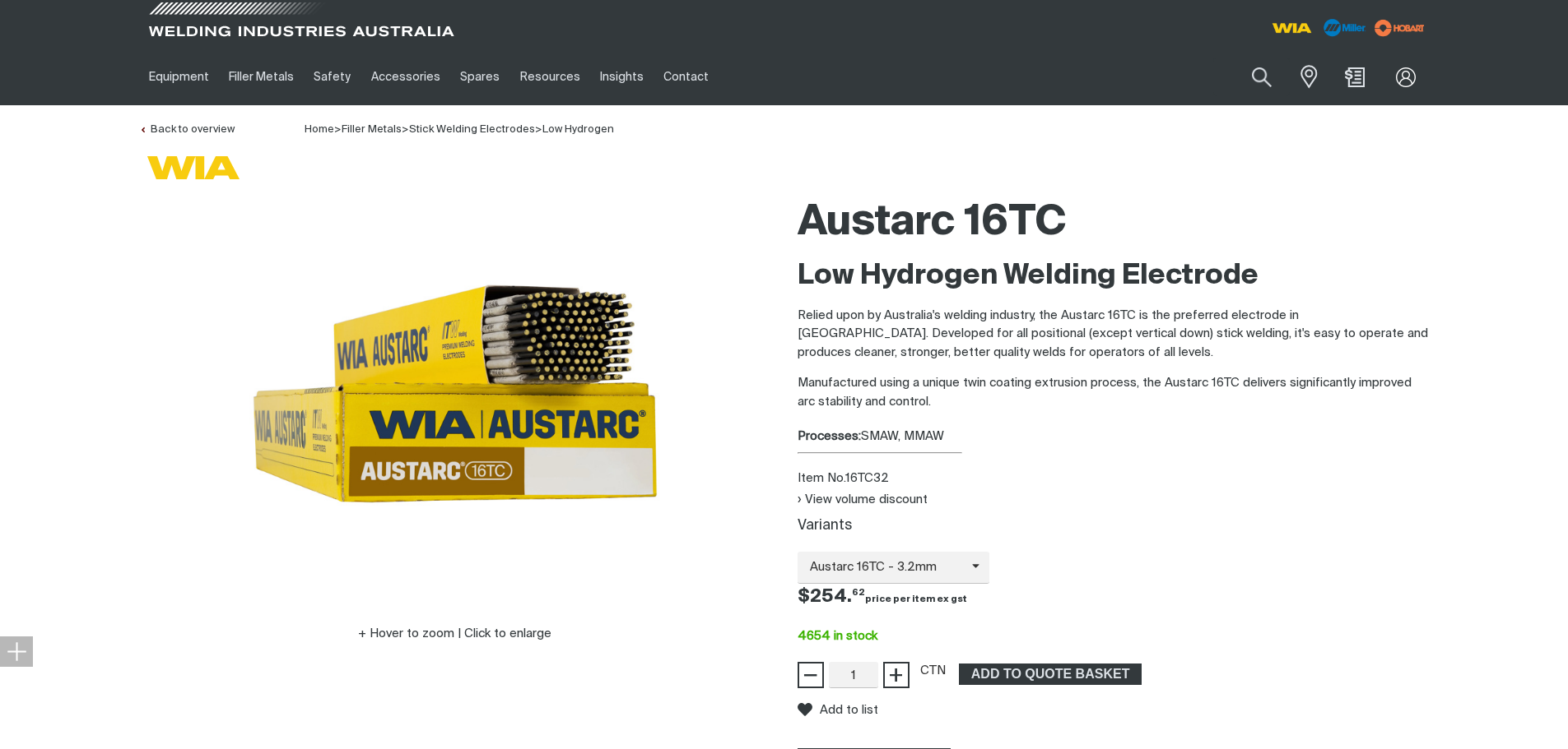
click at [196, 25] on span at bounding box center [301, 24] width 313 height 49
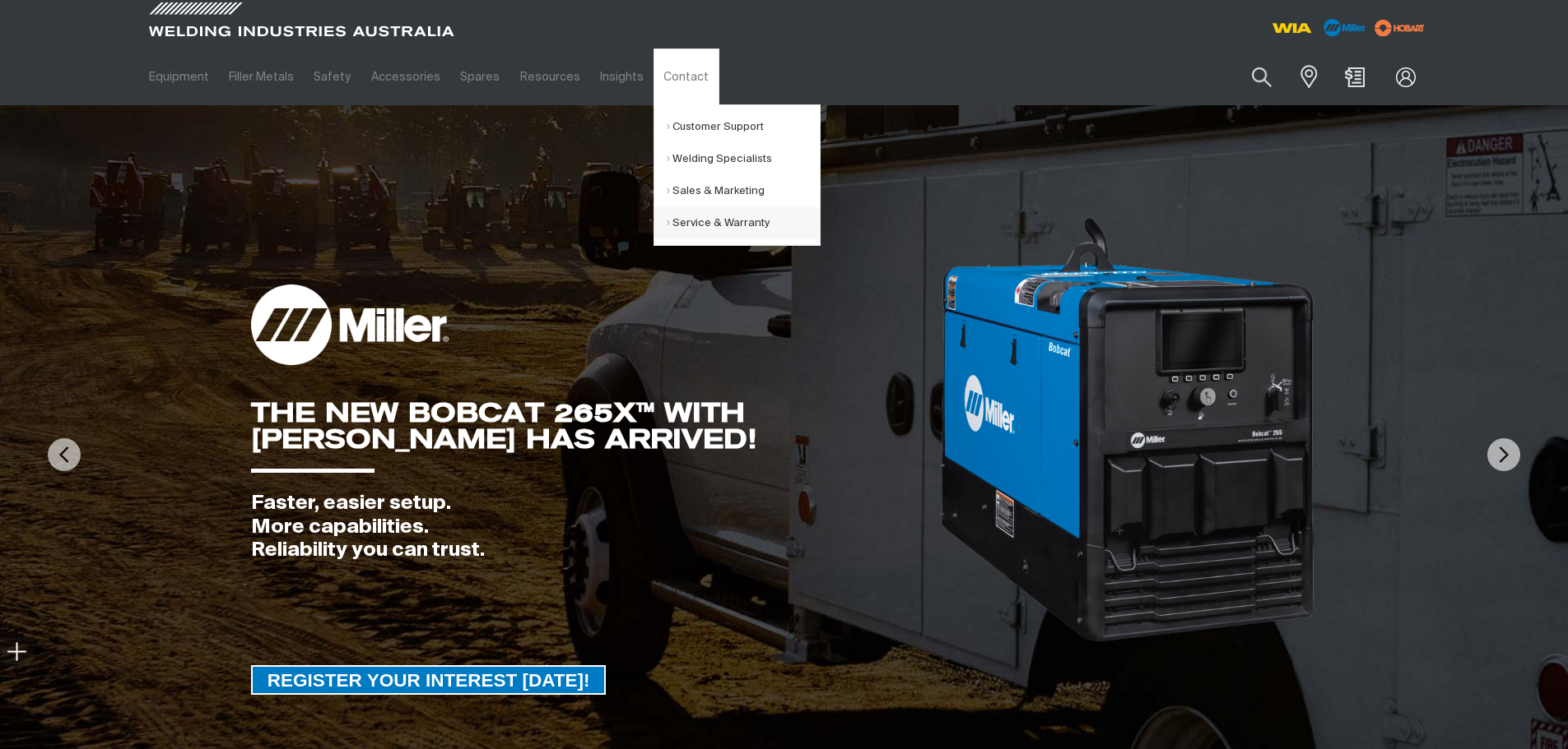
click at [675, 219] on link "Service & Warranty" at bounding box center [743, 223] width 153 height 32
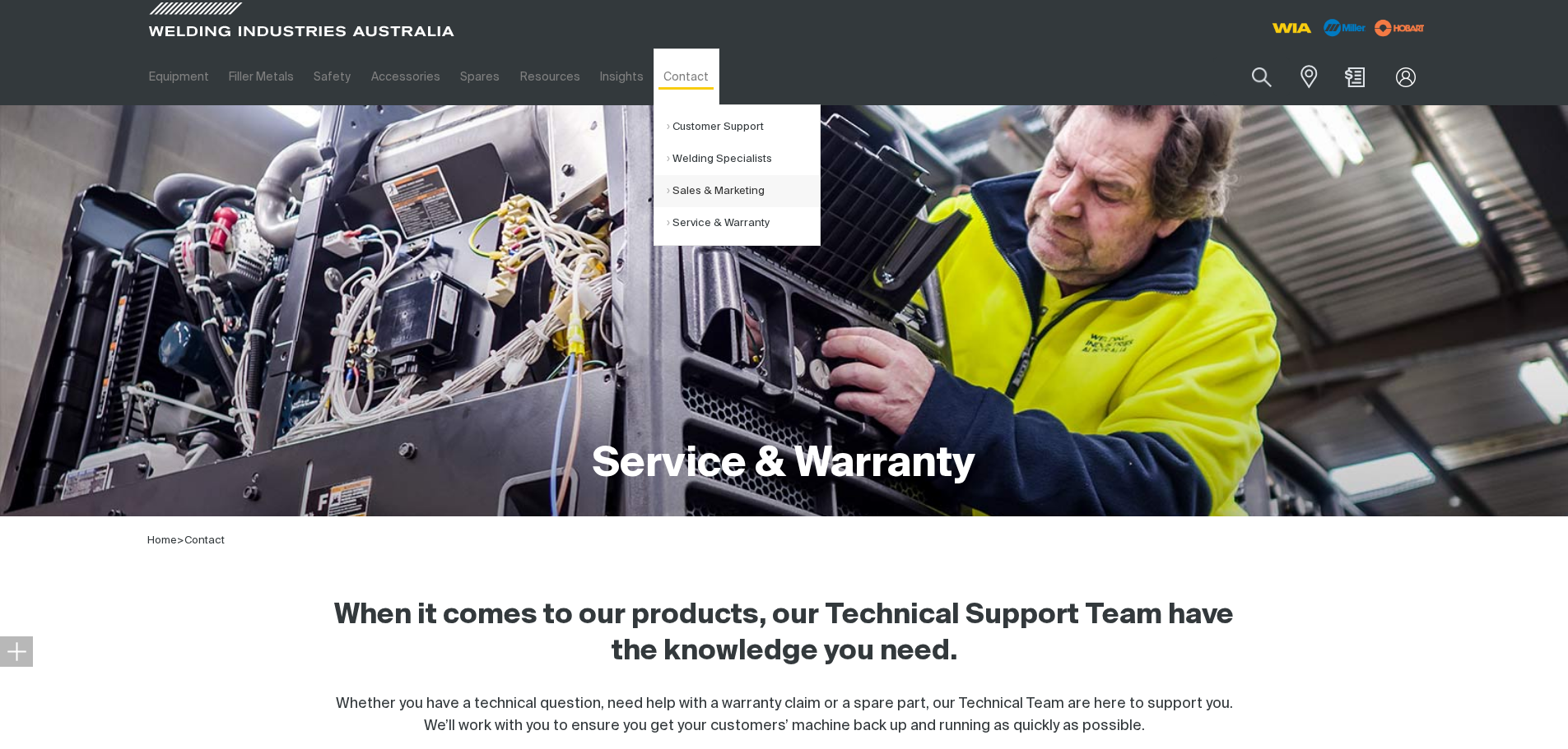
click at [669, 190] on link "Sales & Marketing" at bounding box center [743, 191] width 153 height 32
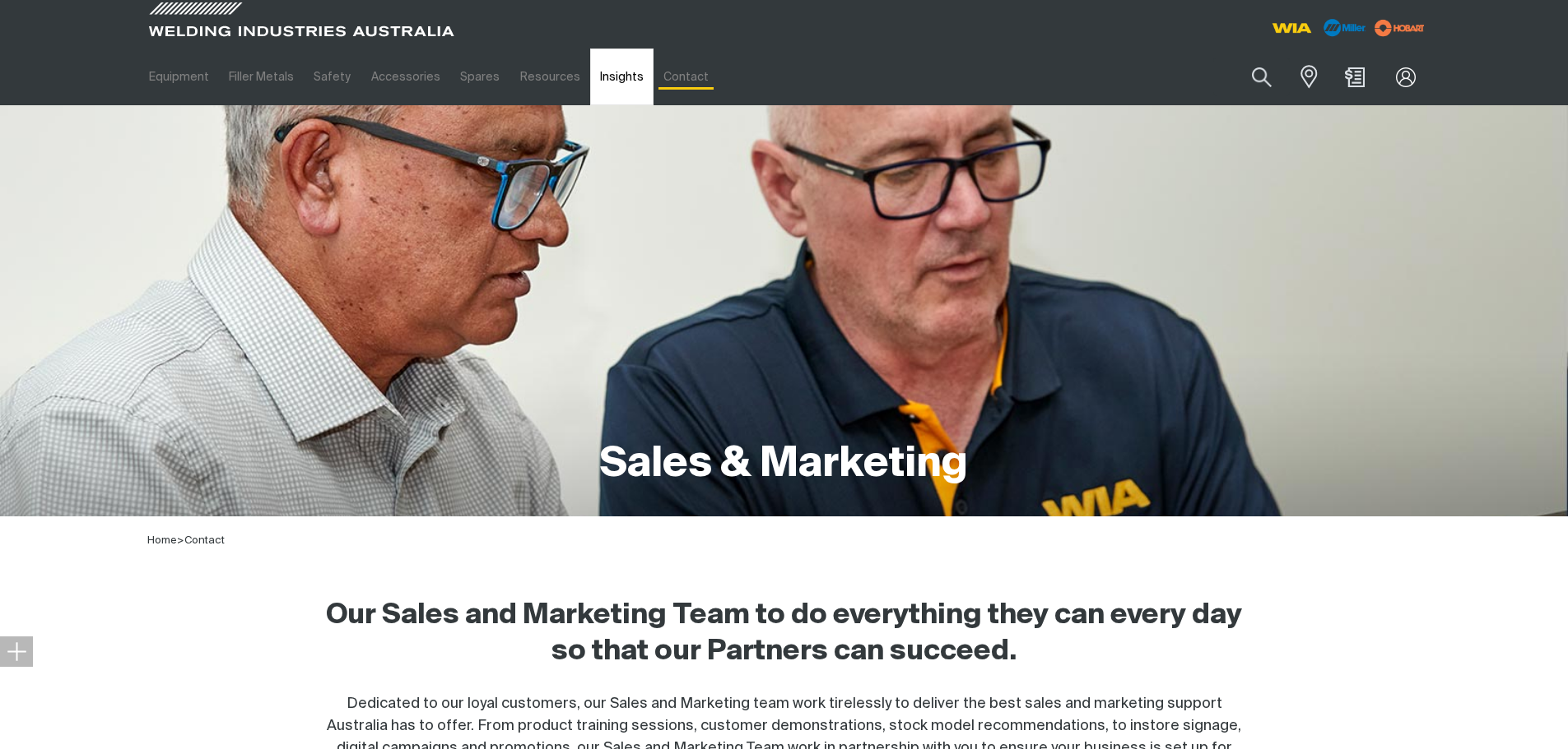
click at [612, 77] on link "Insights" at bounding box center [622, 76] width 64 height 57
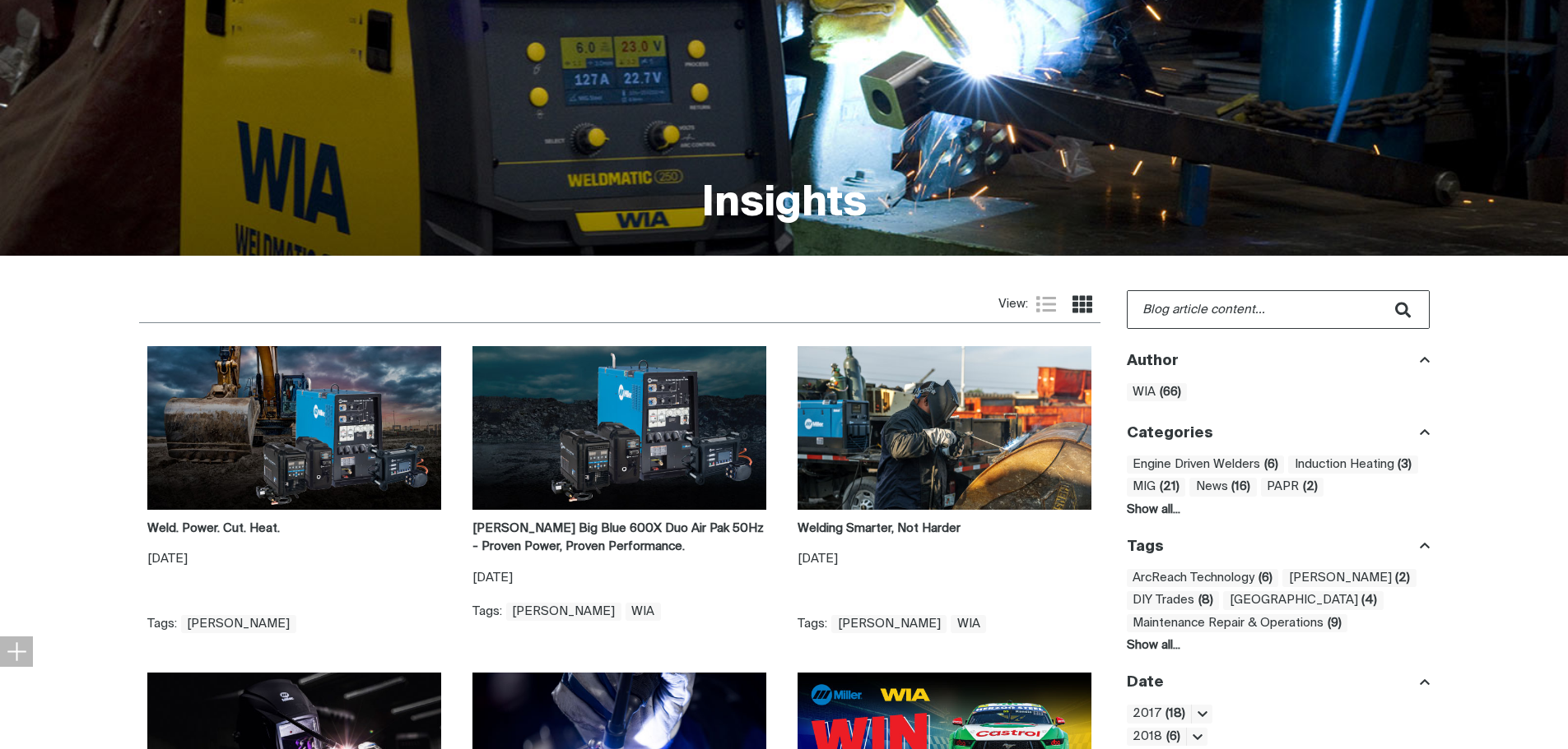
scroll to position [329, 0]
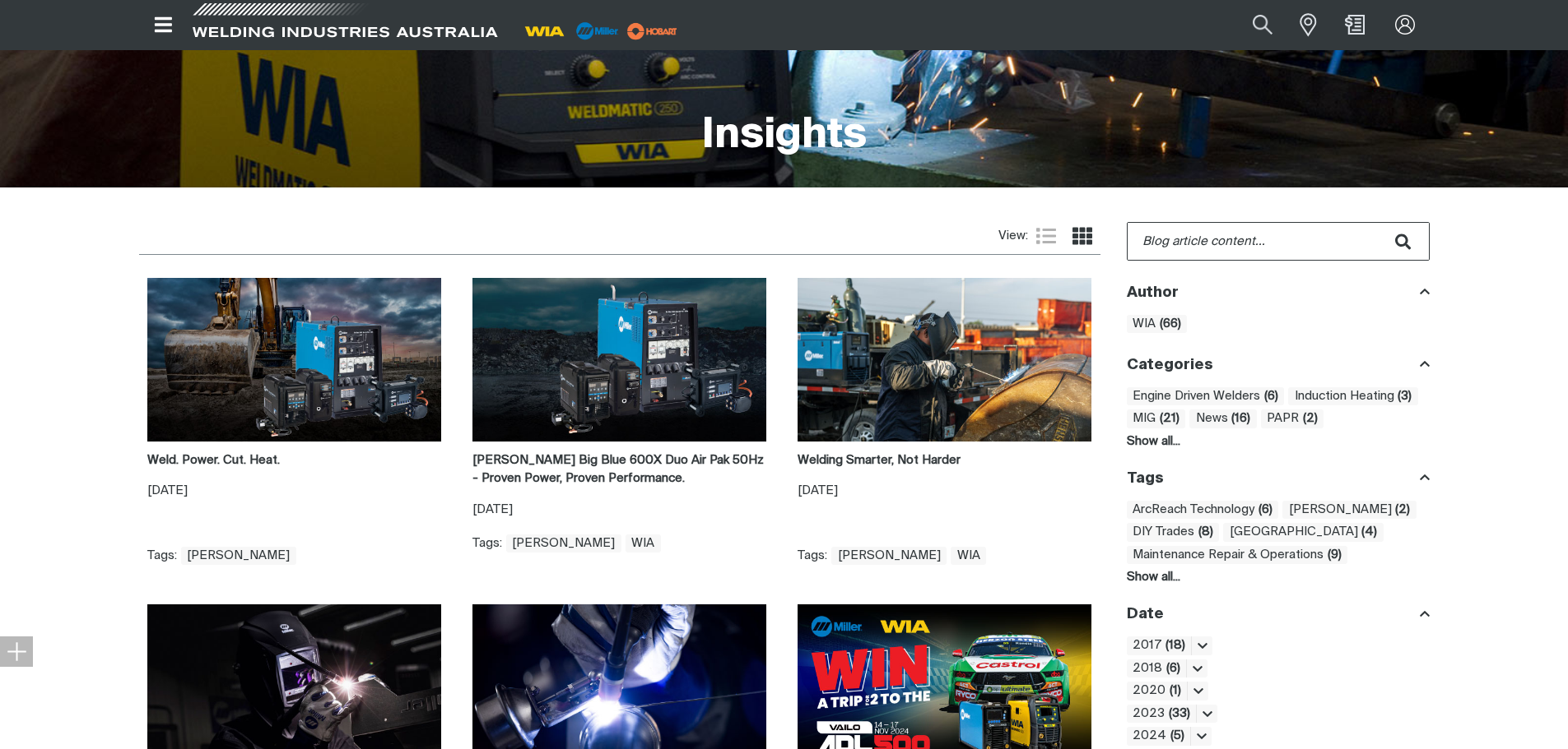
click at [204, 16] on span at bounding box center [344, 25] width 313 height 49
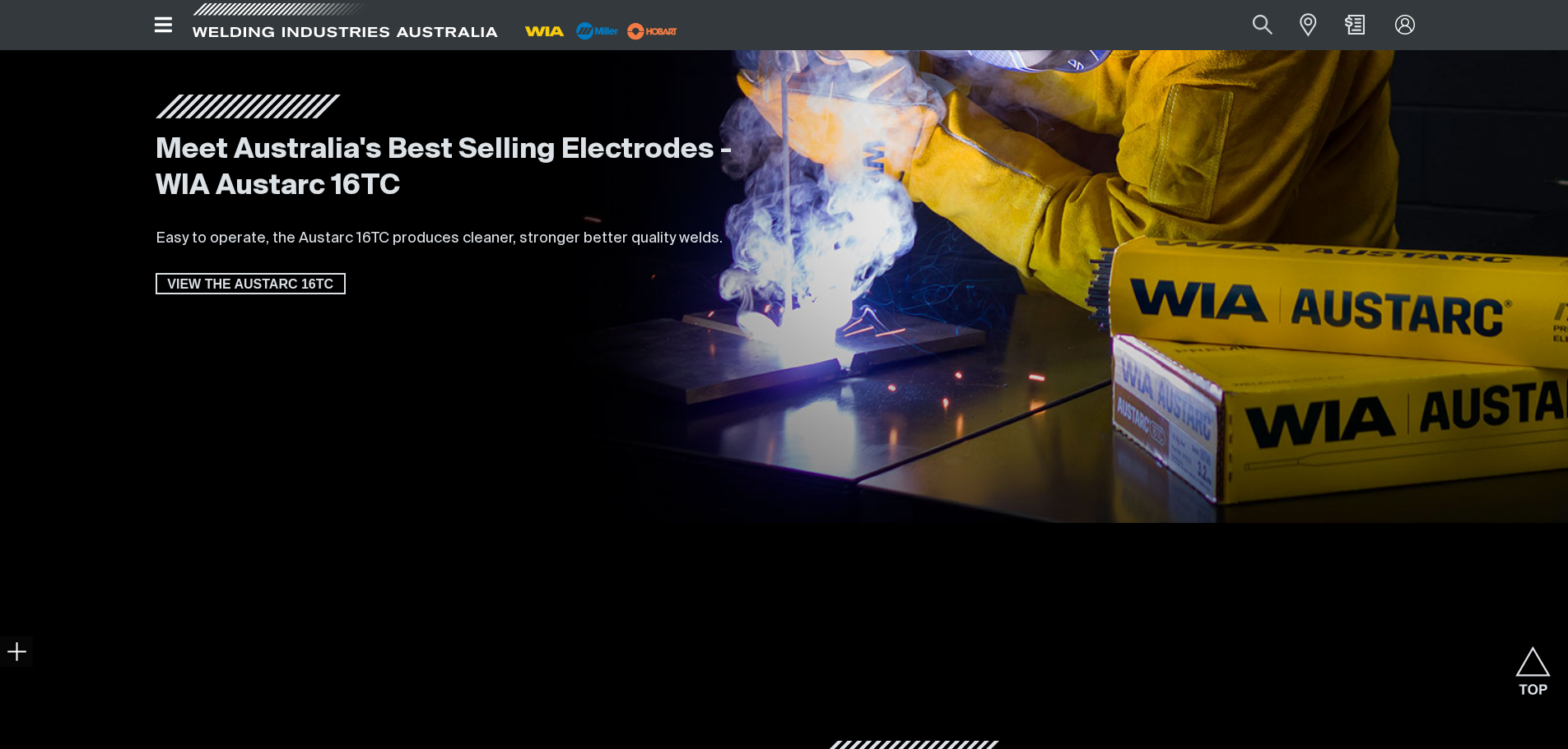
scroll to position [2961, 0]
